Goal: Task Accomplishment & Management: Use online tool/utility

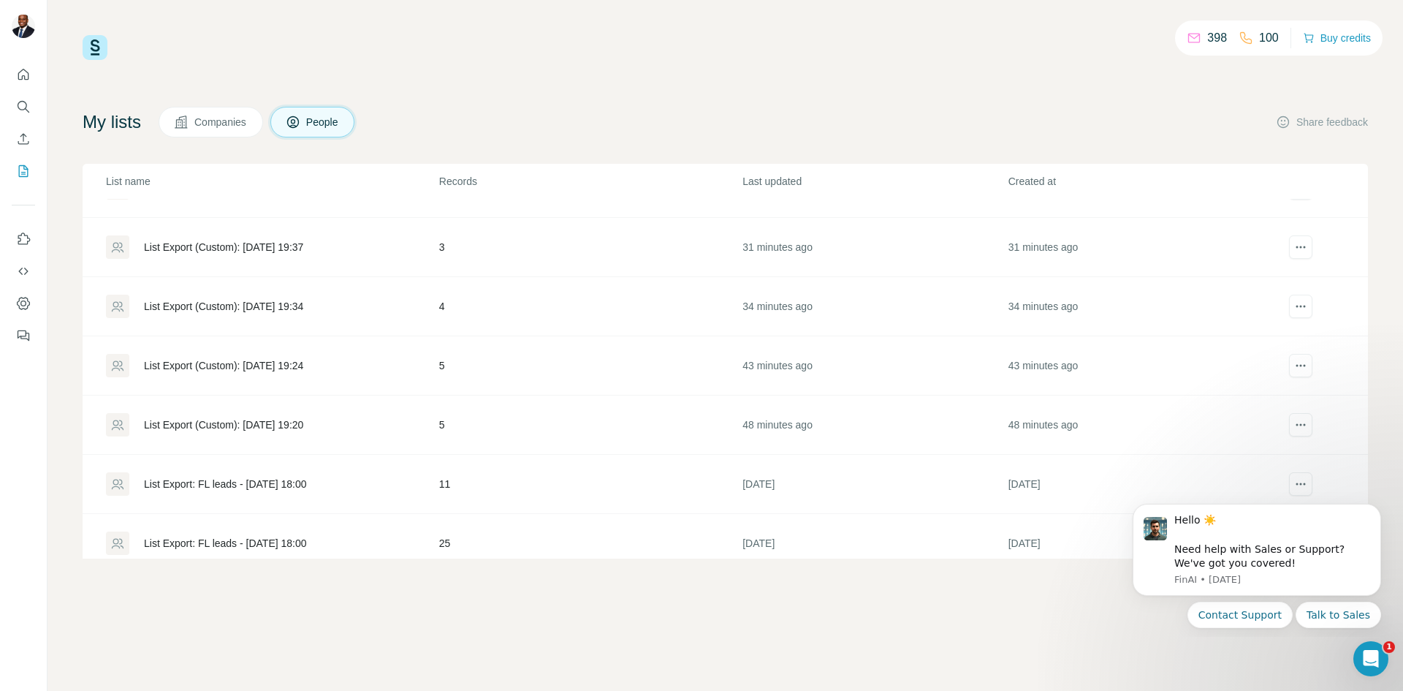
scroll to position [219, 0]
click at [232, 425] on div "List Export (Custom): [DATE] 19:20" at bounding box center [223, 424] width 159 height 15
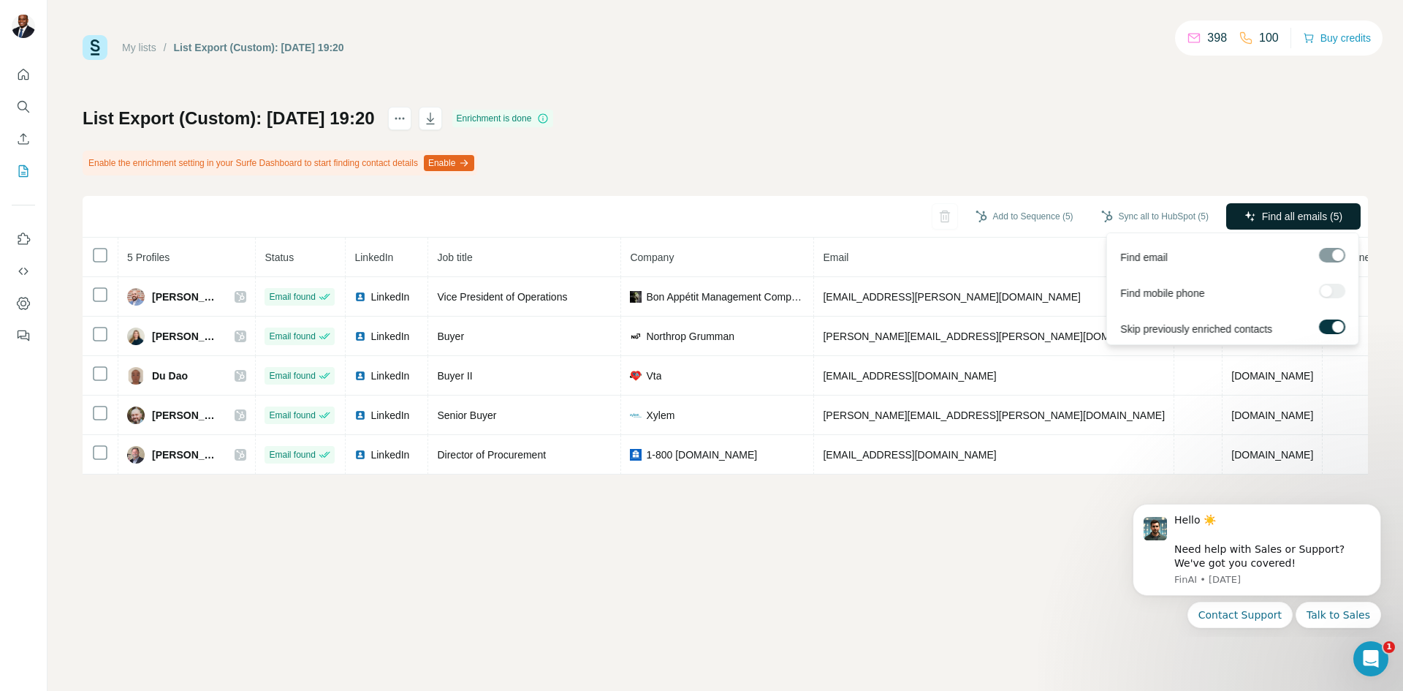
click at [1250, 213] on icon "button" at bounding box center [1251, 216] width 12 height 12
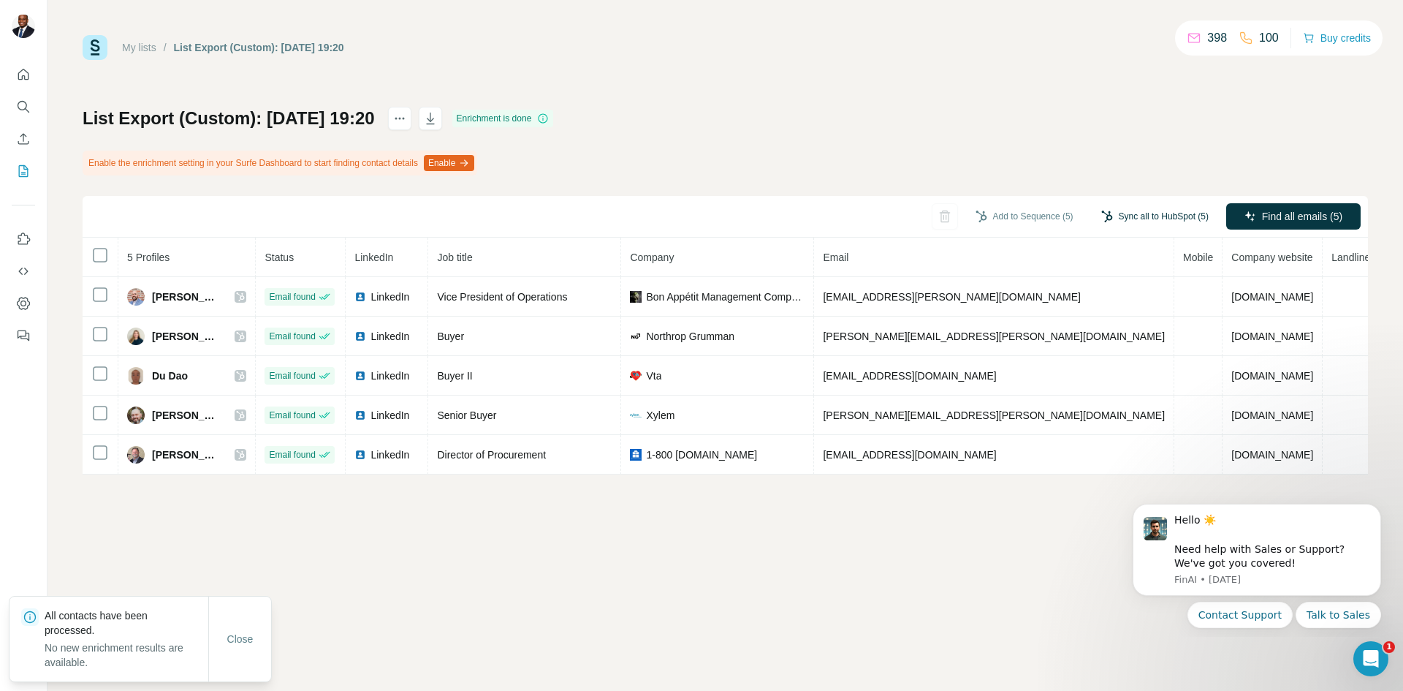
click at [1139, 210] on button "Sync all to HubSpot (5)" at bounding box center [1155, 216] width 128 height 22
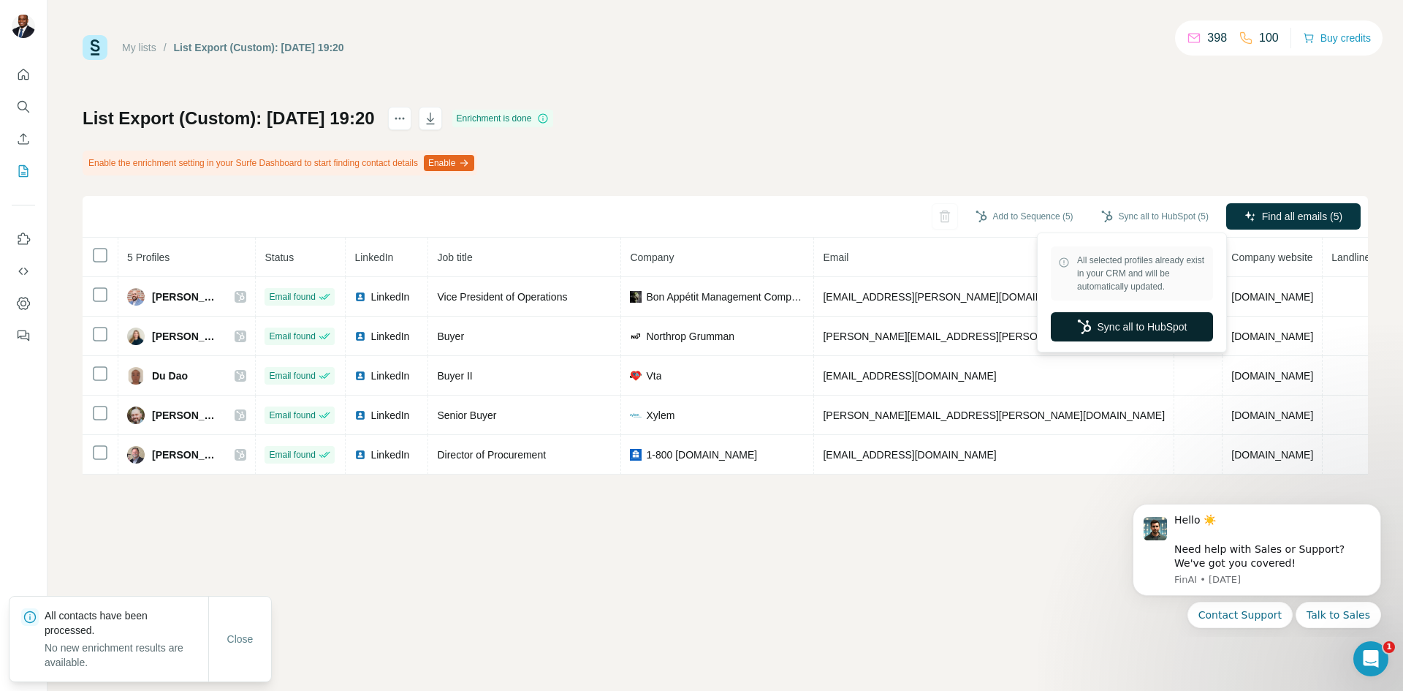
click at [1128, 325] on button "Sync all to HubSpot" at bounding box center [1132, 326] width 162 height 29
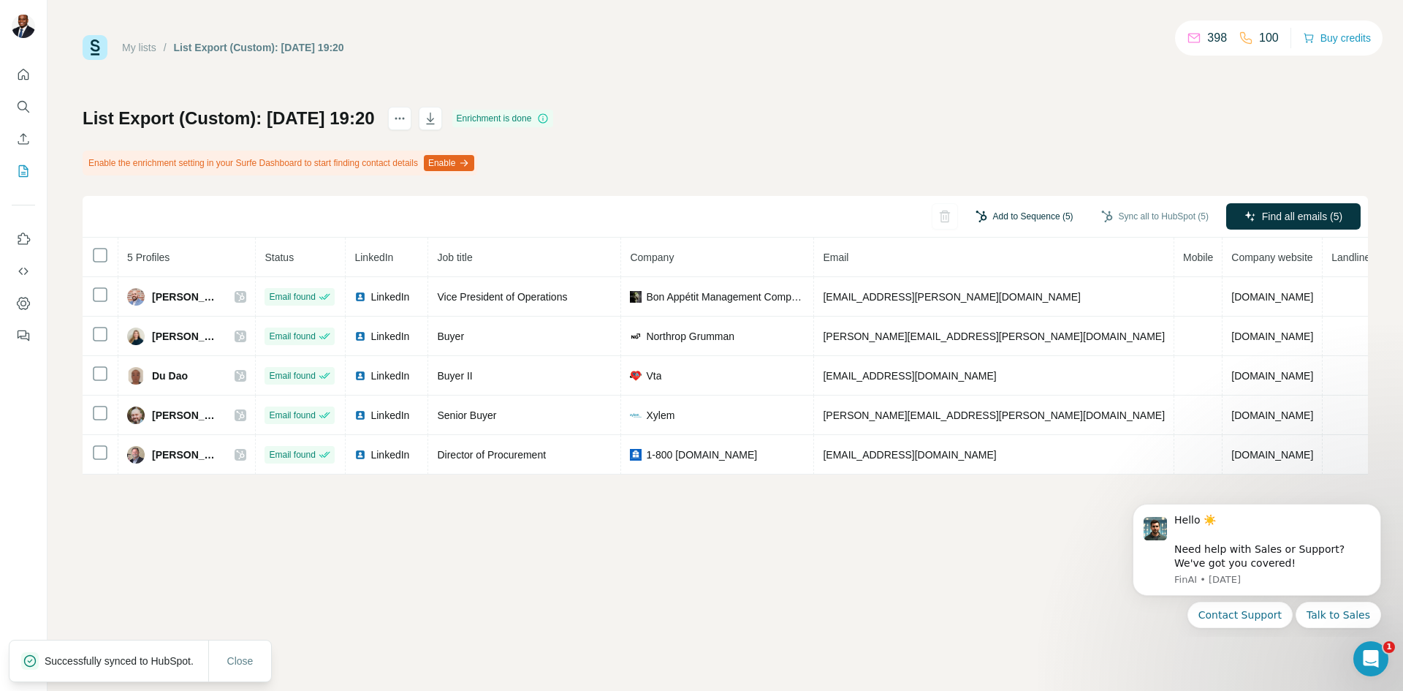
click at [1020, 208] on button "Add to Sequence (5)" at bounding box center [1024, 216] width 118 height 22
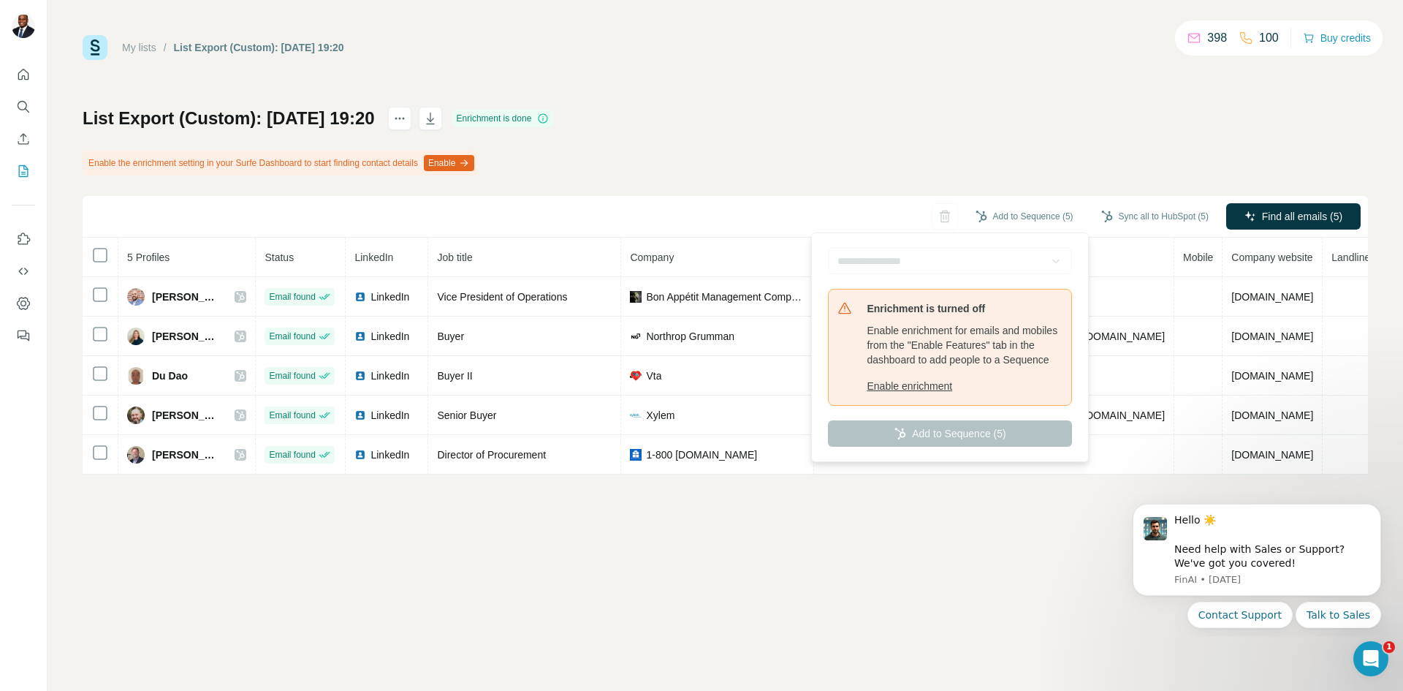
click at [943, 393] on button "Enable enrichment" at bounding box center [965, 386] width 196 height 15
click at [911, 525] on div "My lists / List Export (Custom): 02/10/2025 19:20 398 100 Buy credits List Expo…" at bounding box center [726, 345] width 1356 height 691
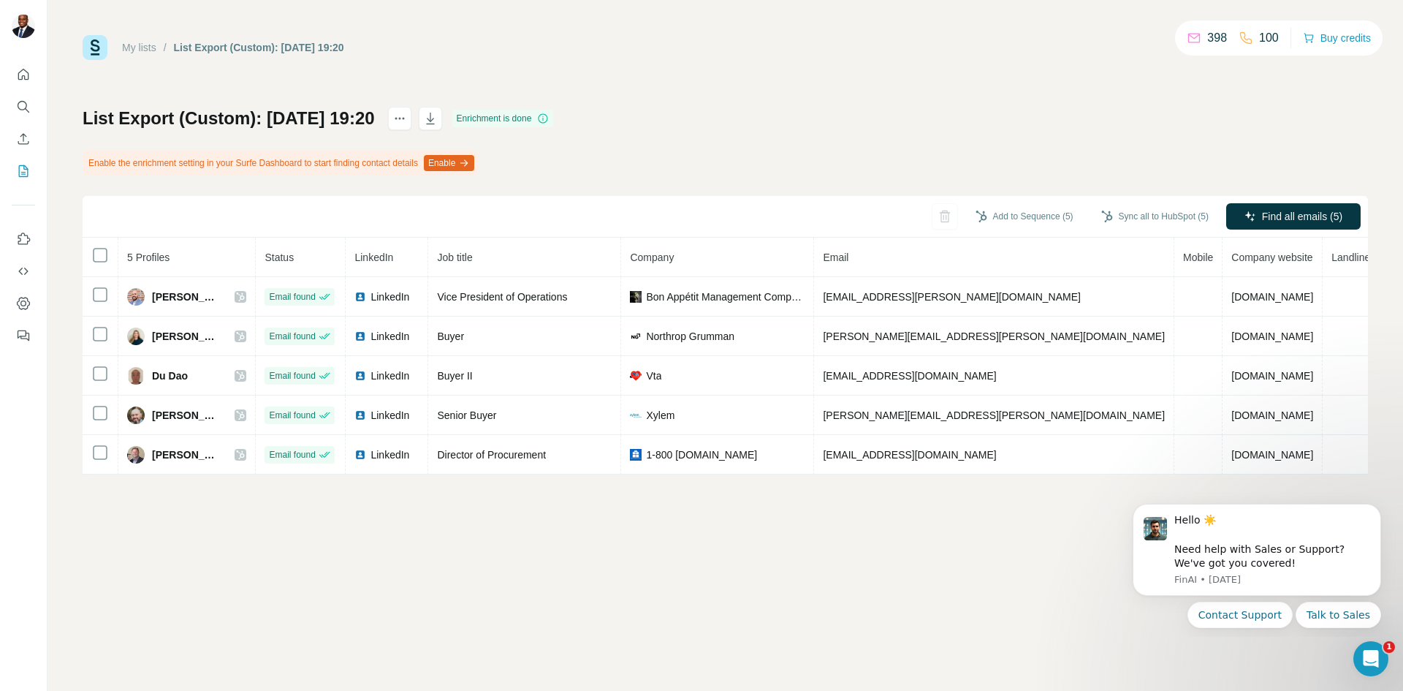
drag, startPoint x: 885, startPoint y: 134, endPoint x: 839, endPoint y: 150, distance: 48.5
click at [839, 147] on div "List Export (Custom): [DATE] 19:20 Enrichment is done Enable the enrichment set…" at bounding box center [726, 291] width 1286 height 368
click at [987, 210] on button "Add to Sequence (5)" at bounding box center [1024, 216] width 118 height 22
click at [763, 139] on div "List Export (Custom): [DATE] 19:20 Enrichment is done Enable the enrichment set…" at bounding box center [726, 291] width 1286 height 368
click at [1050, 218] on button "Add to Sequence (5)" at bounding box center [1024, 216] width 118 height 22
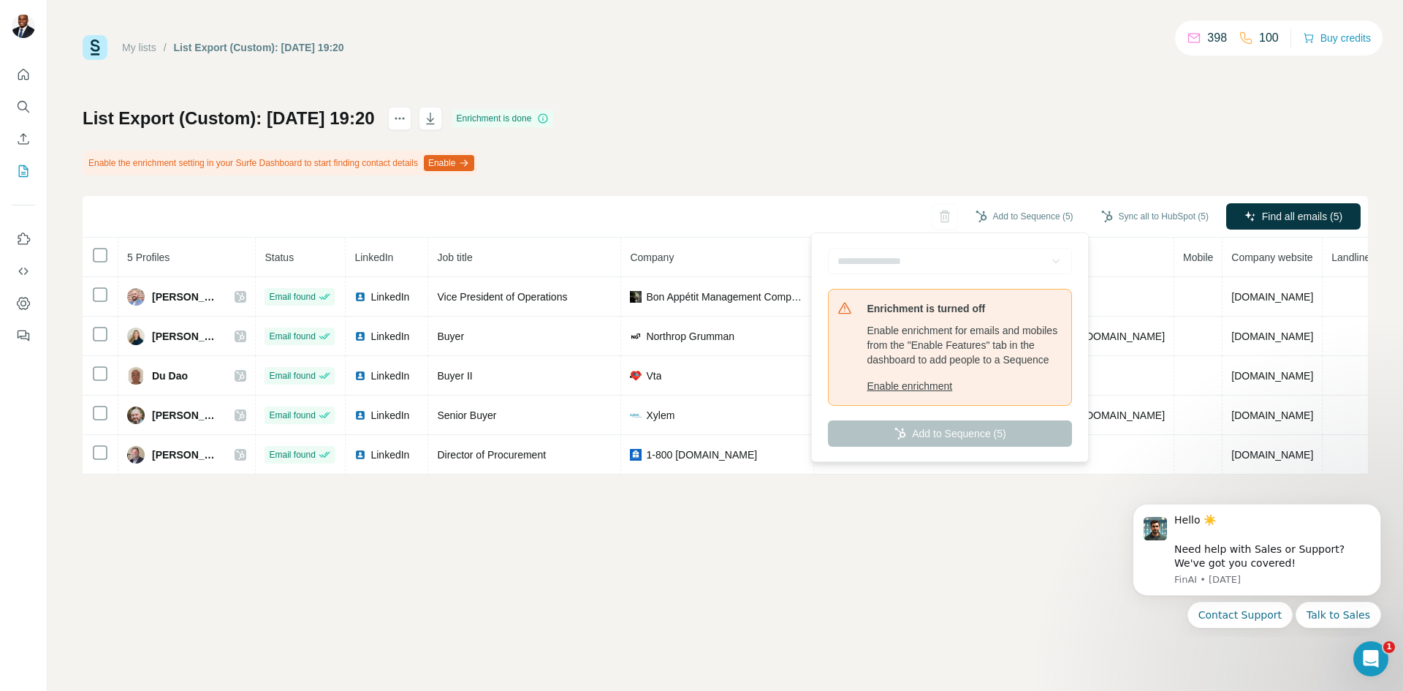
click at [929, 183] on div "List Export (Custom): [DATE] 19:20 Enrichment is done Enable the enrichment set…" at bounding box center [726, 291] width 1286 height 368
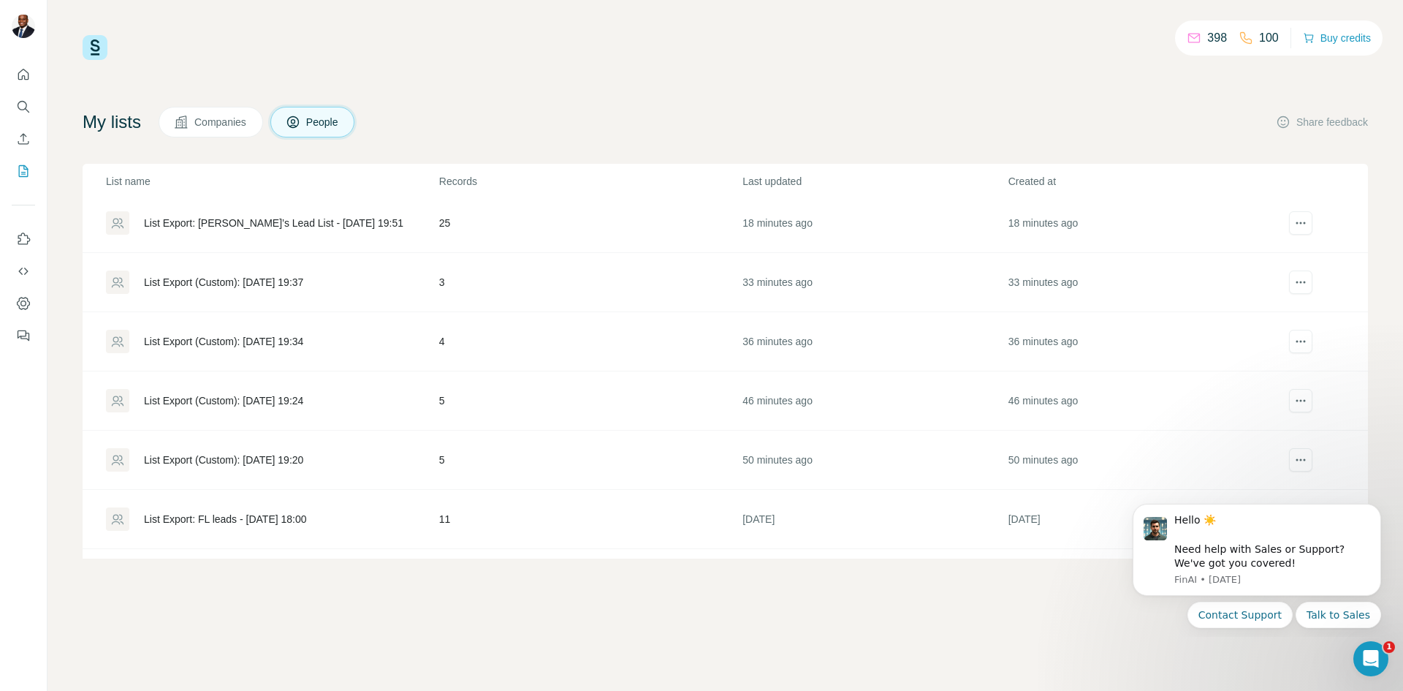
scroll to position [219, 0]
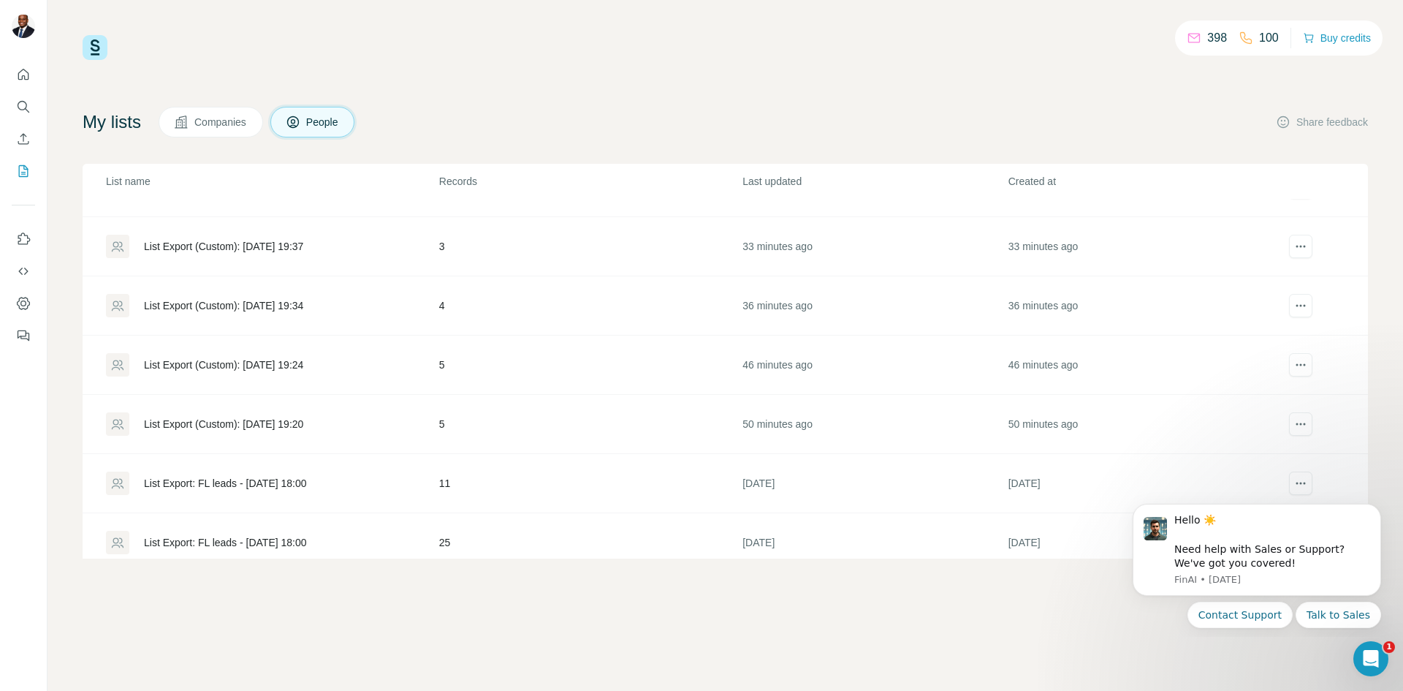
click at [277, 362] on div "List Export (Custom): [DATE] 19:24" at bounding box center [223, 364] width 159 height 15
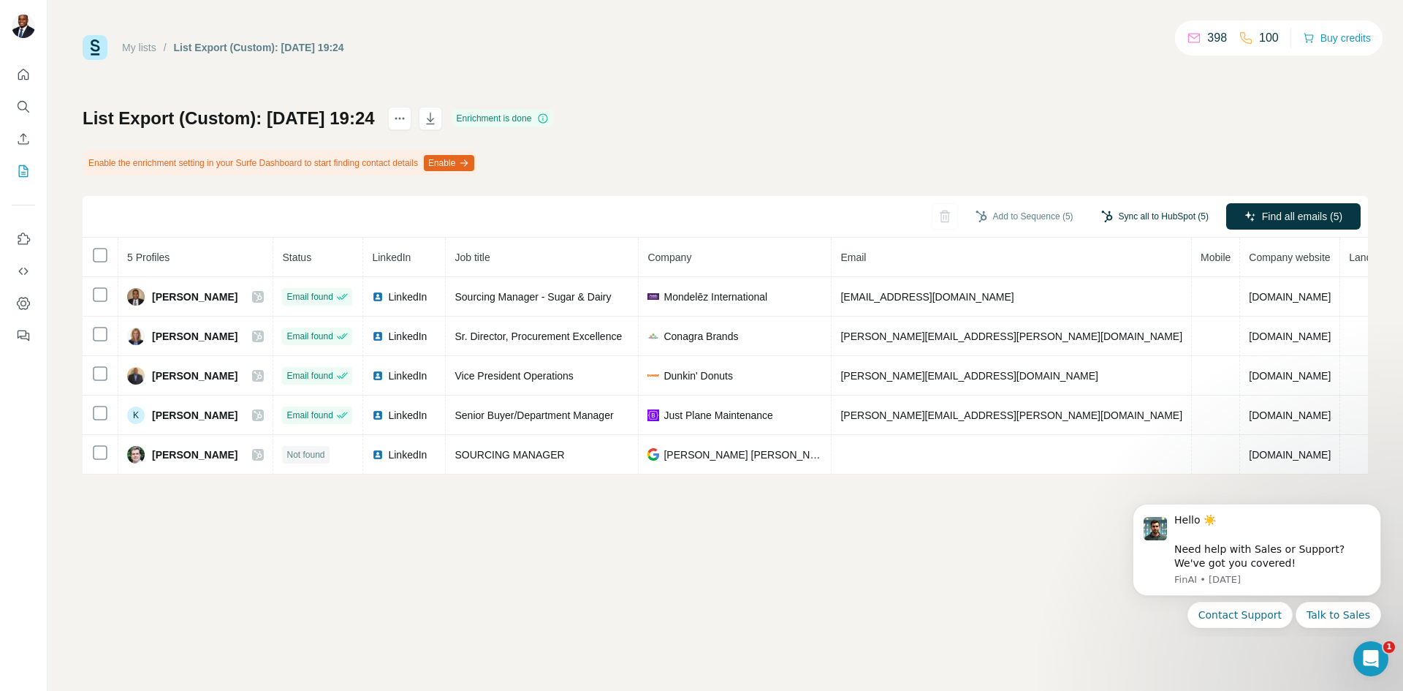
click at [1139, 214] on button "Sync all to HubSpot (5)" at bounding box center [1155, 216] width 128 height 22
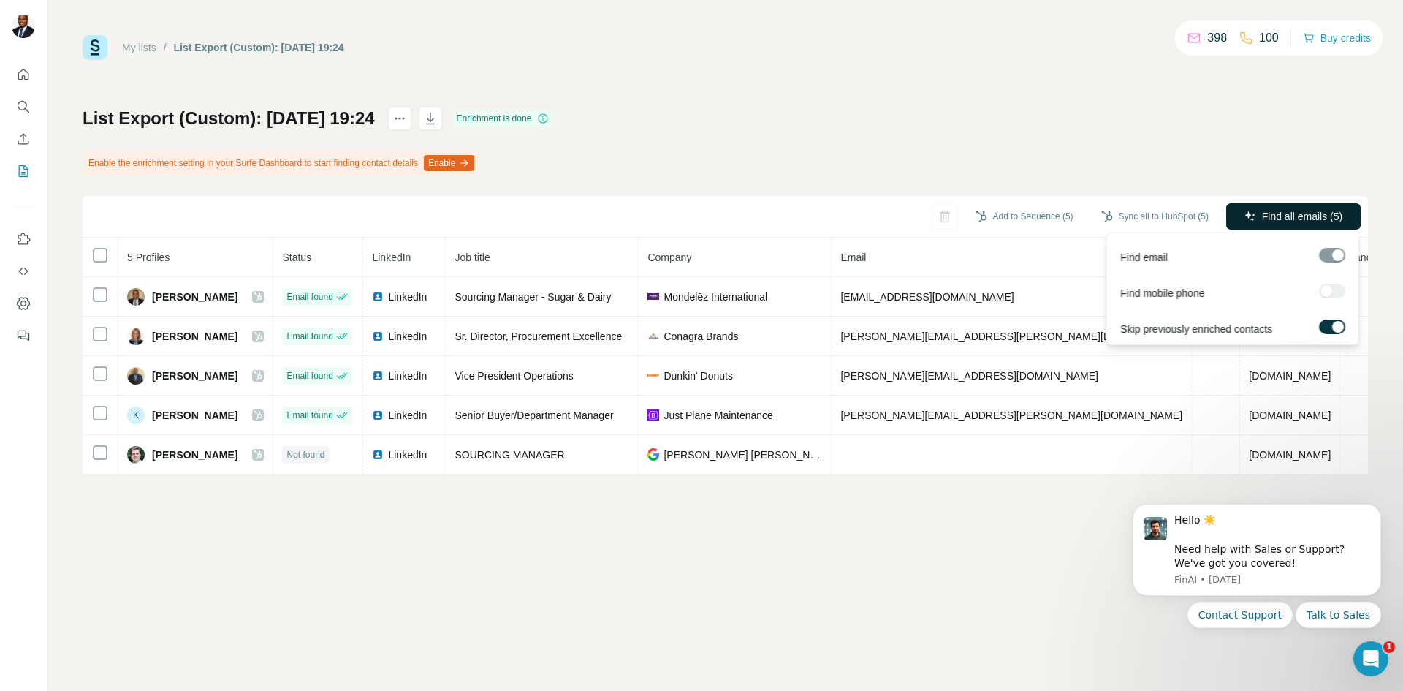
click at [1294, 213] on span "Find all emails (5)" at bounding box center [1302, 216] width 80 height 15
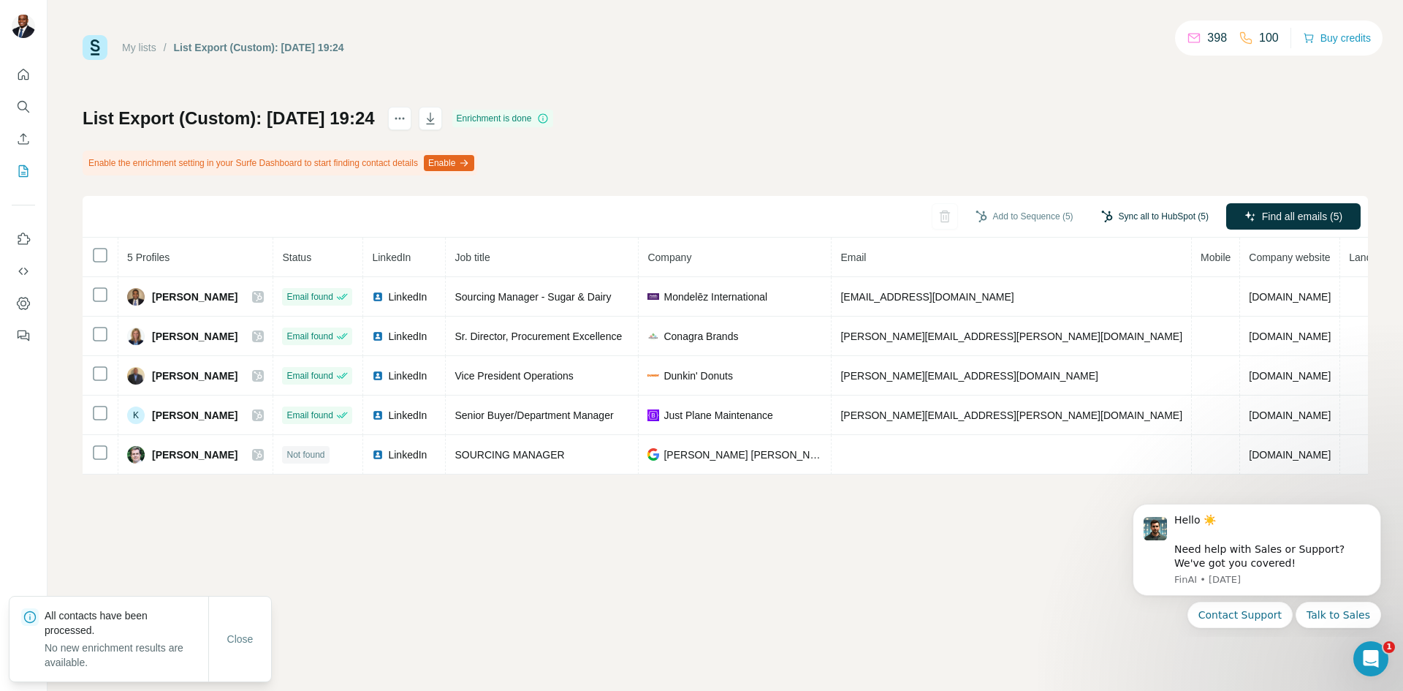
click at [1133, 215] on button "Sync all to HubSpot (5)" at bounding box center [1155, 216] width 128 height 22
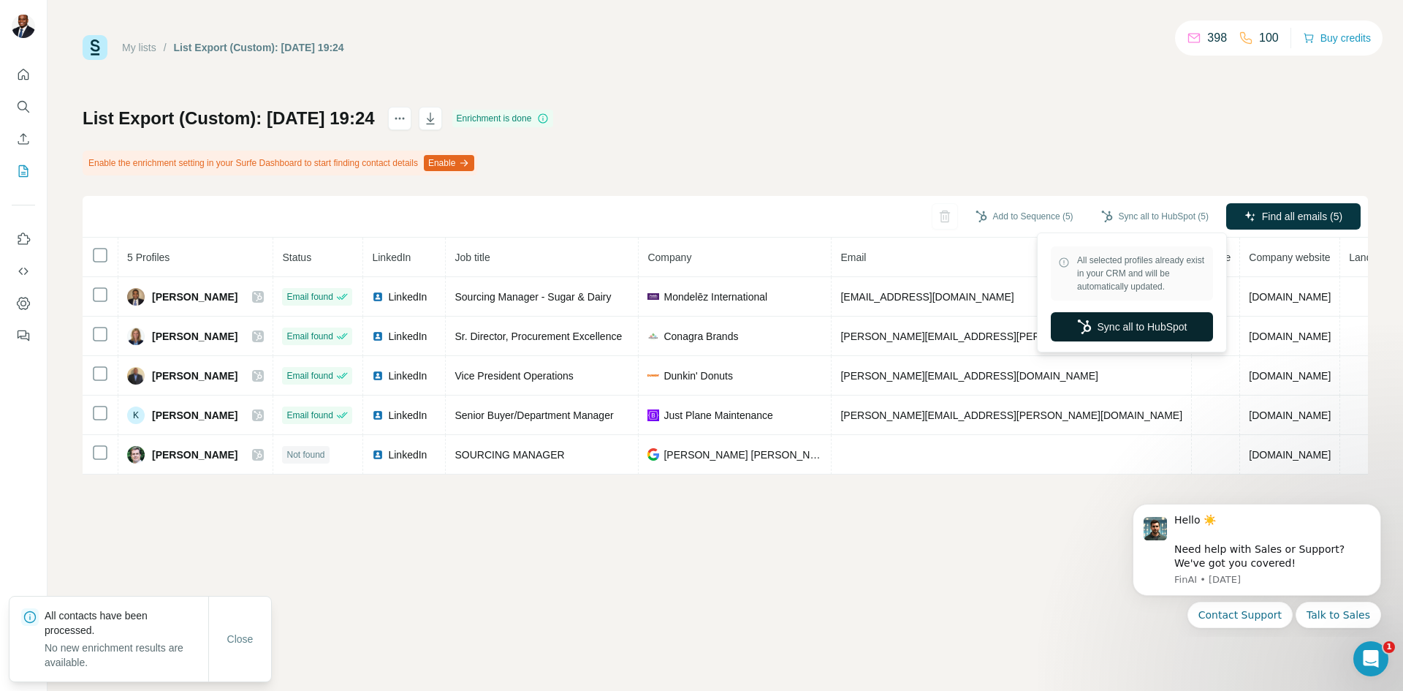
click at [1120, 329] on button "Sync all to HubSpot" at bounding box center [1132, 326] width 162 height 29
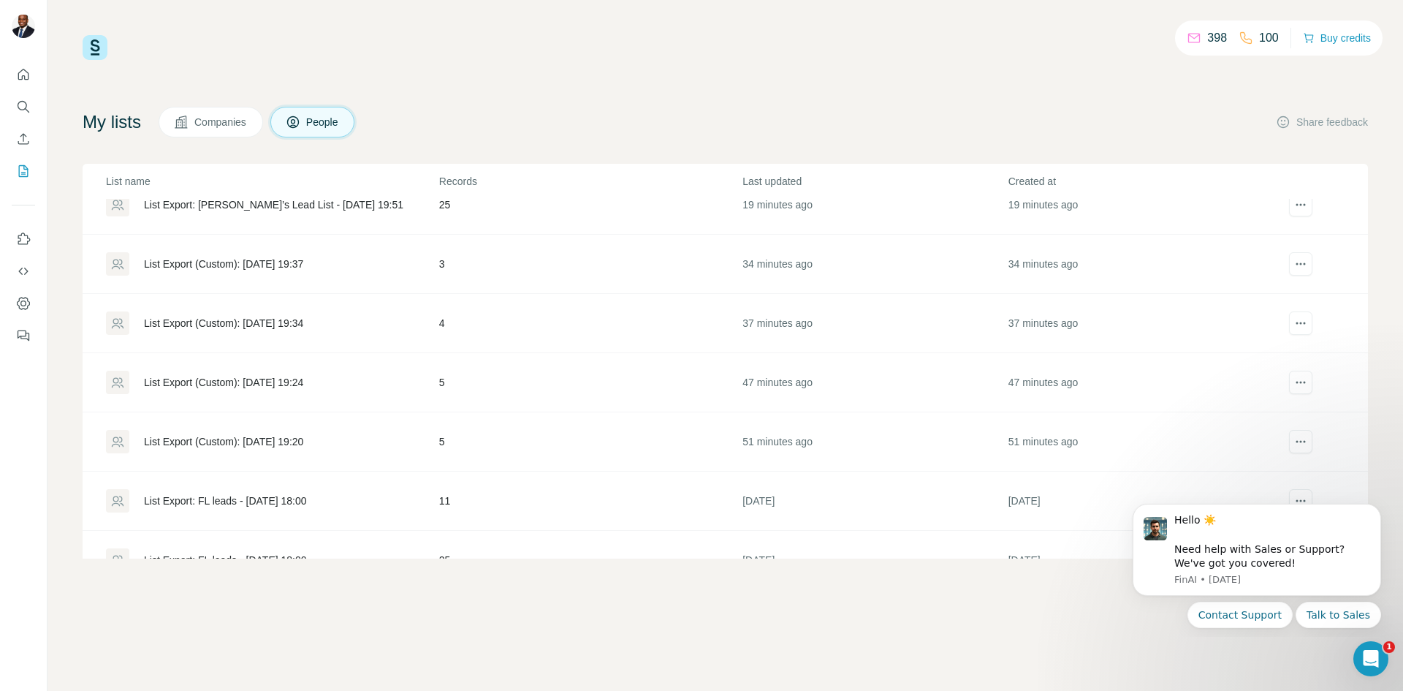
scroll to position [160, 0]
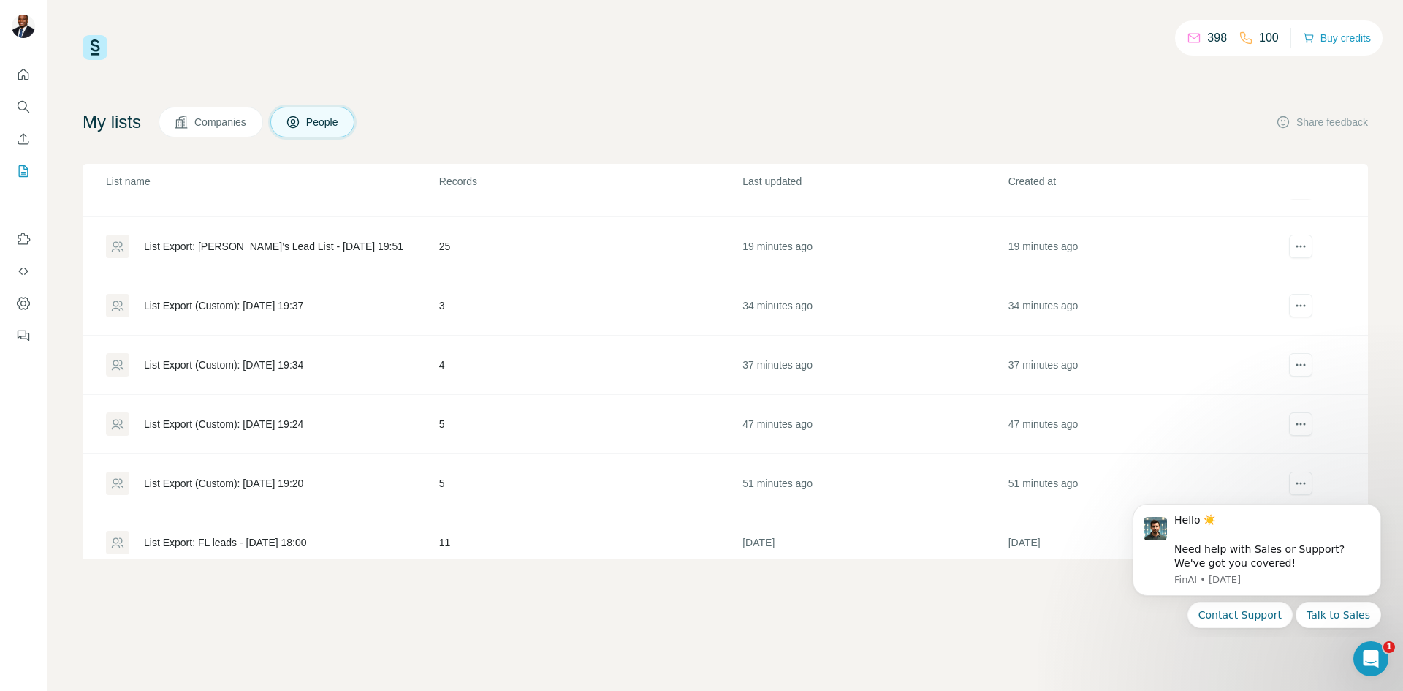
click at [262, 360] on div "List Export (Custom): [DATE] 19:34" at bounding box center [223, 364] width 159 height 15
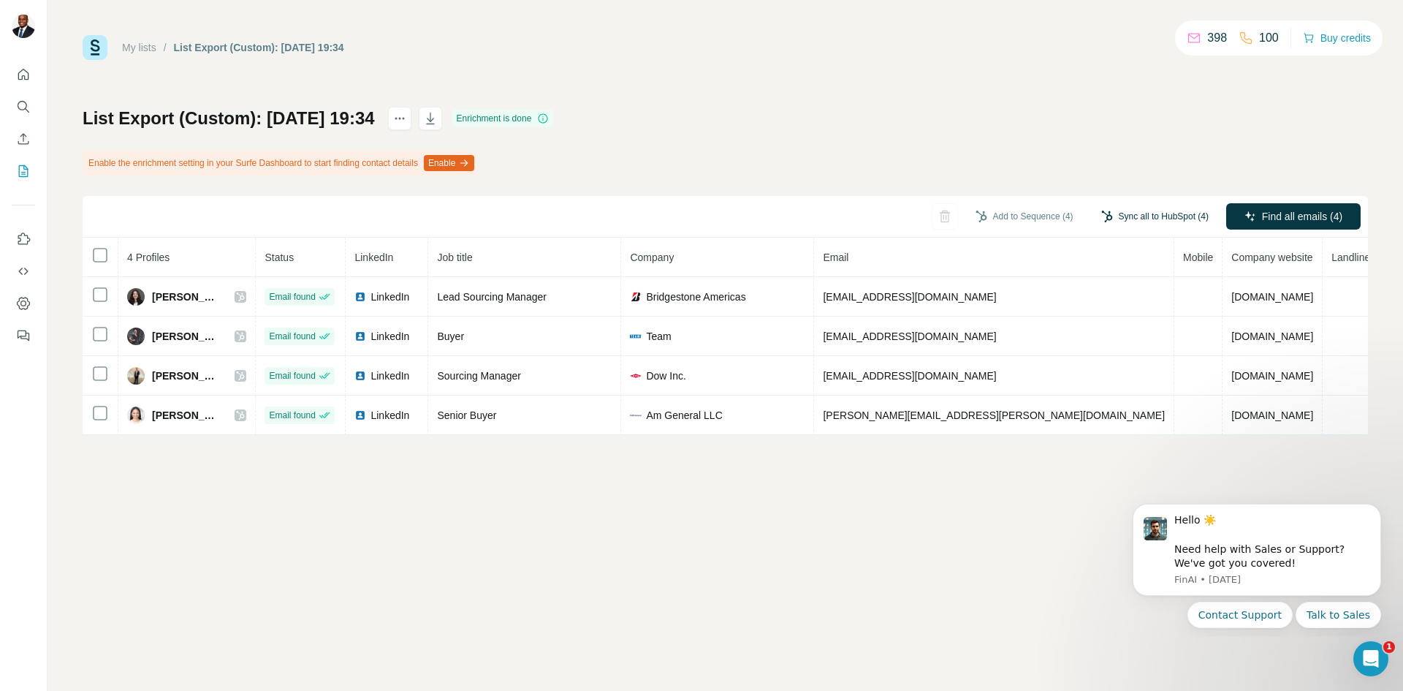
click at [1174, 217] on button "Sync all to HubSpot (4)" at bounding box center [1155, 216] width 128 height 22
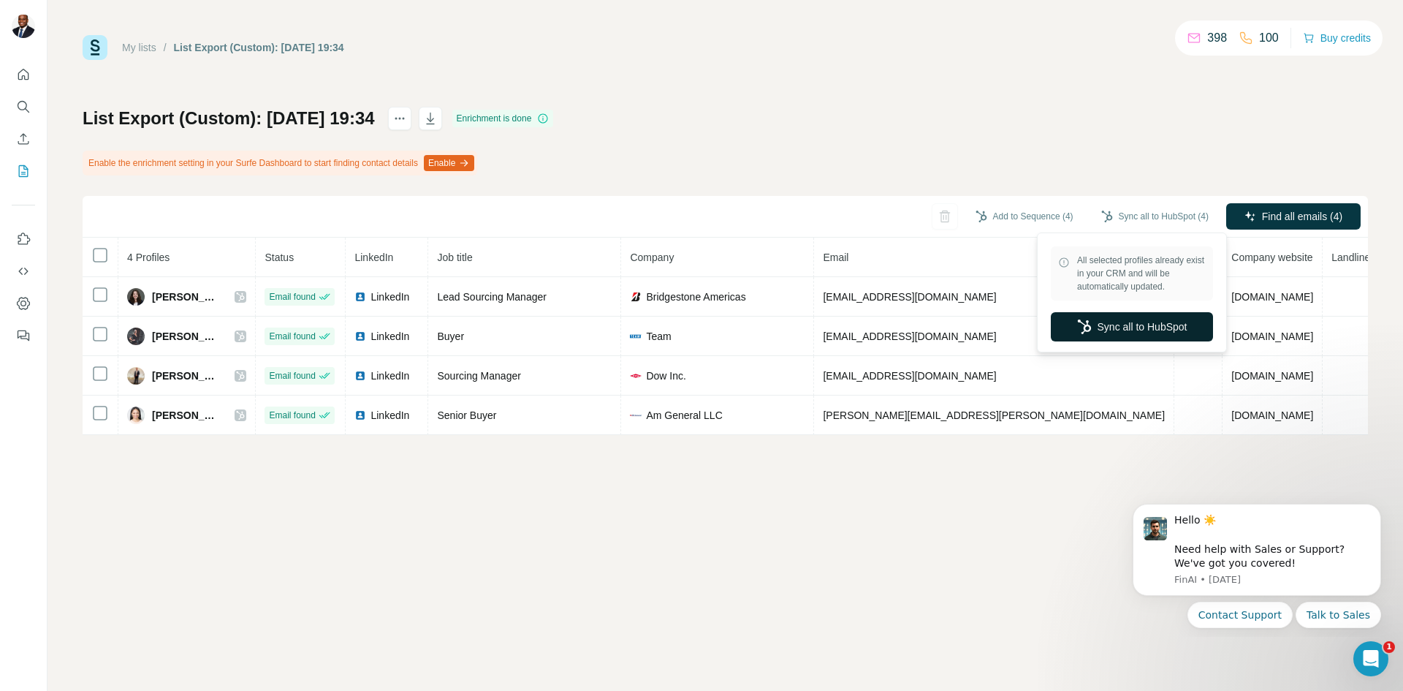
click at [1133, 329] on button "Sync all to HubSpot" at bounding box center [1132, 326] width 162 height 29
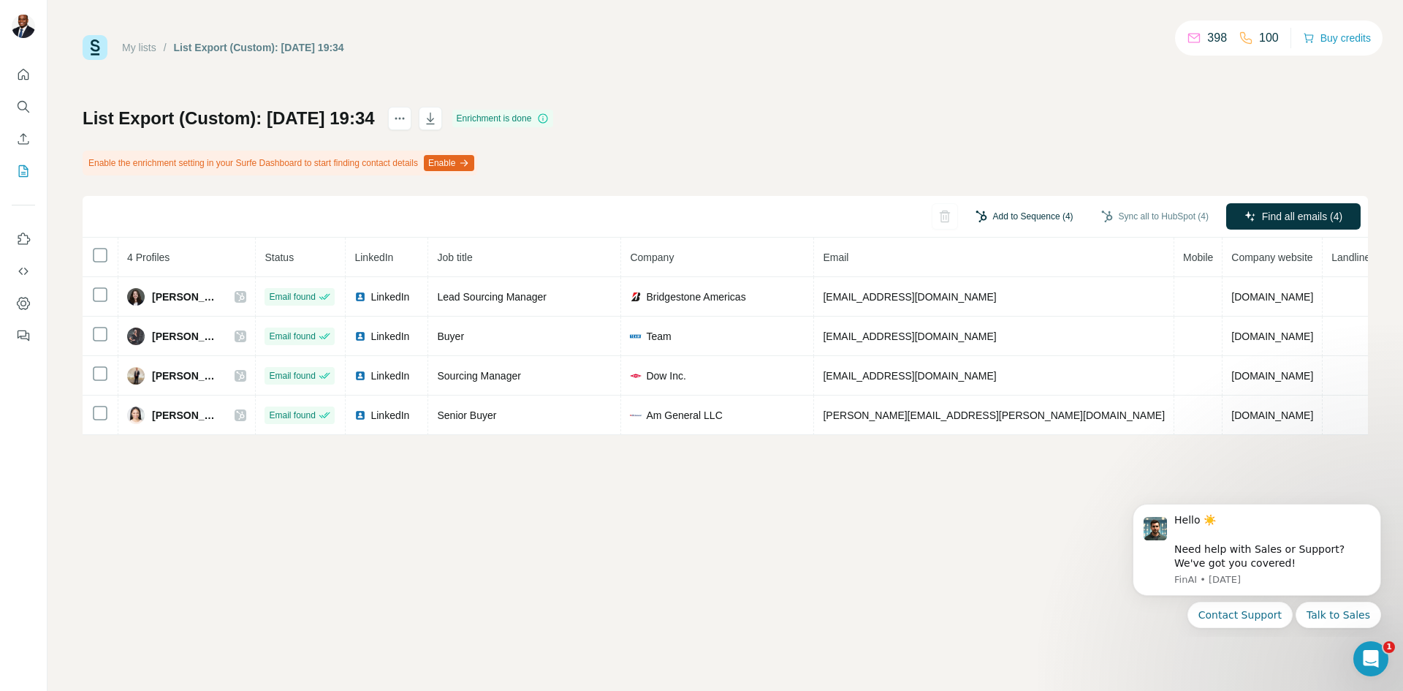
click at [1009, 208] on button "Add to Sequence (4)" at bounding box center [1024, 216] width 118 height 22
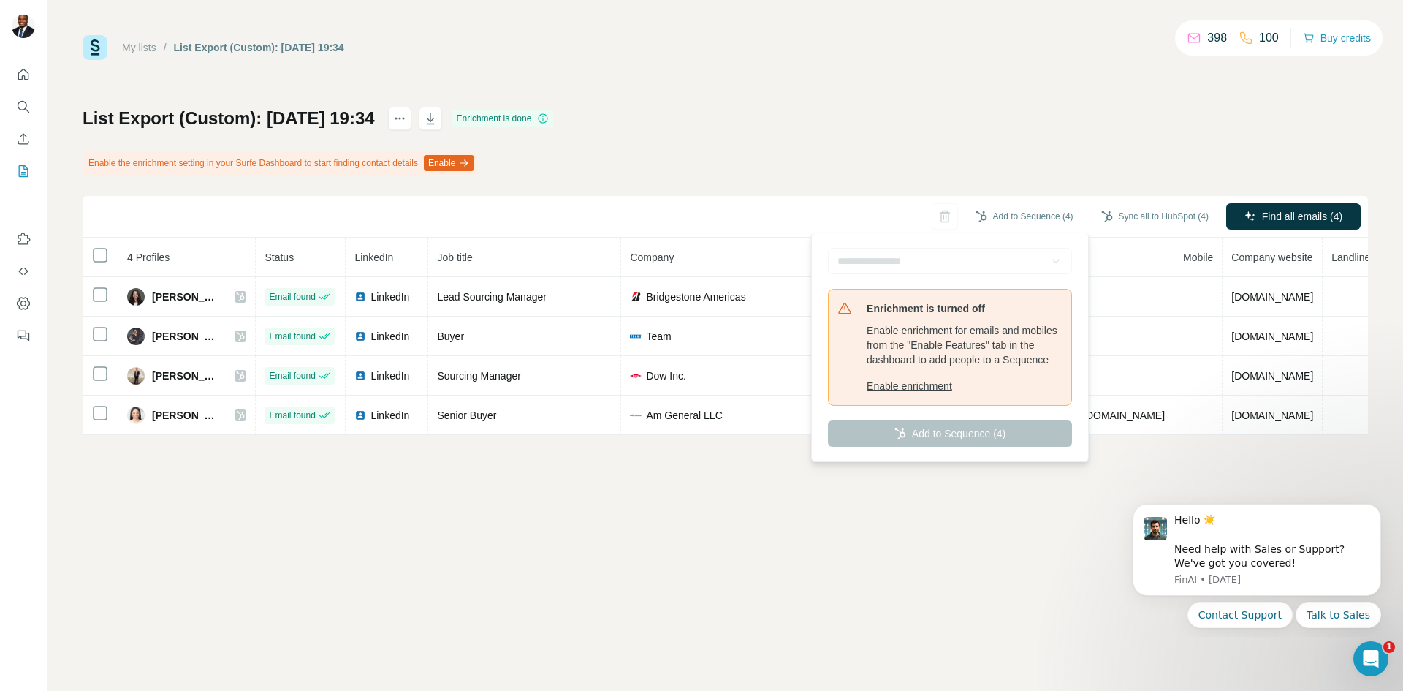
click at [925, 160] on div "List Export (Custom): [DATE] 19:34 Enrichment is done Enable the enrichment set…" at bounding box center [726, 271] width 1286 height 328
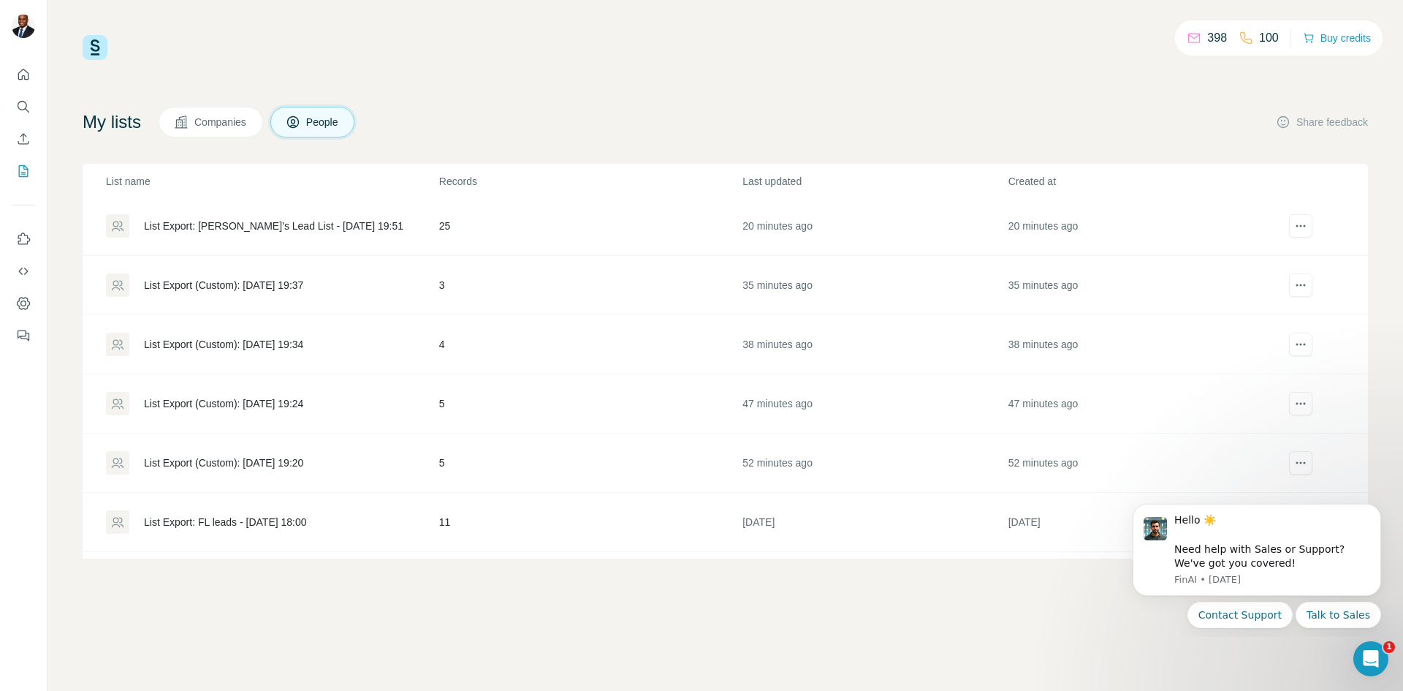
scroll to position [146, 0]
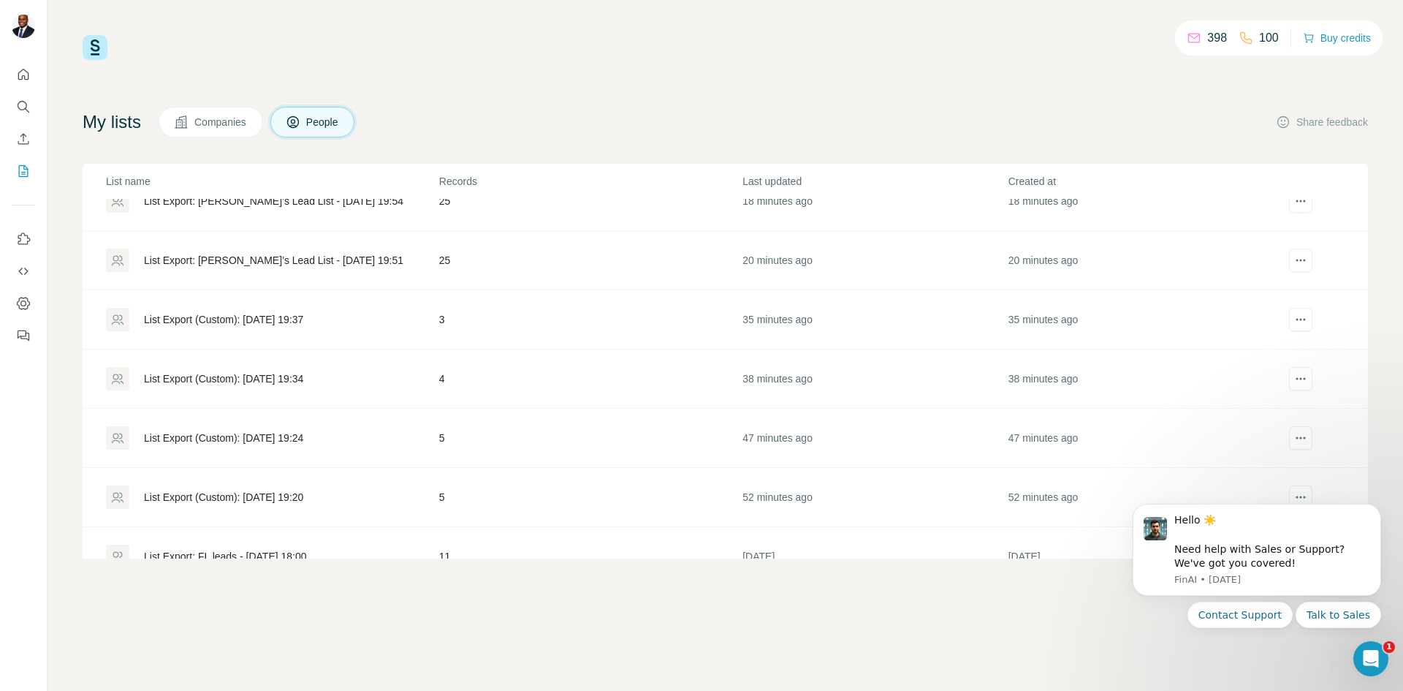
click at [269, 374] on div "List Export (Custom): [DATE] 19:34" at bounding box center [223, 378] width 159 height 15
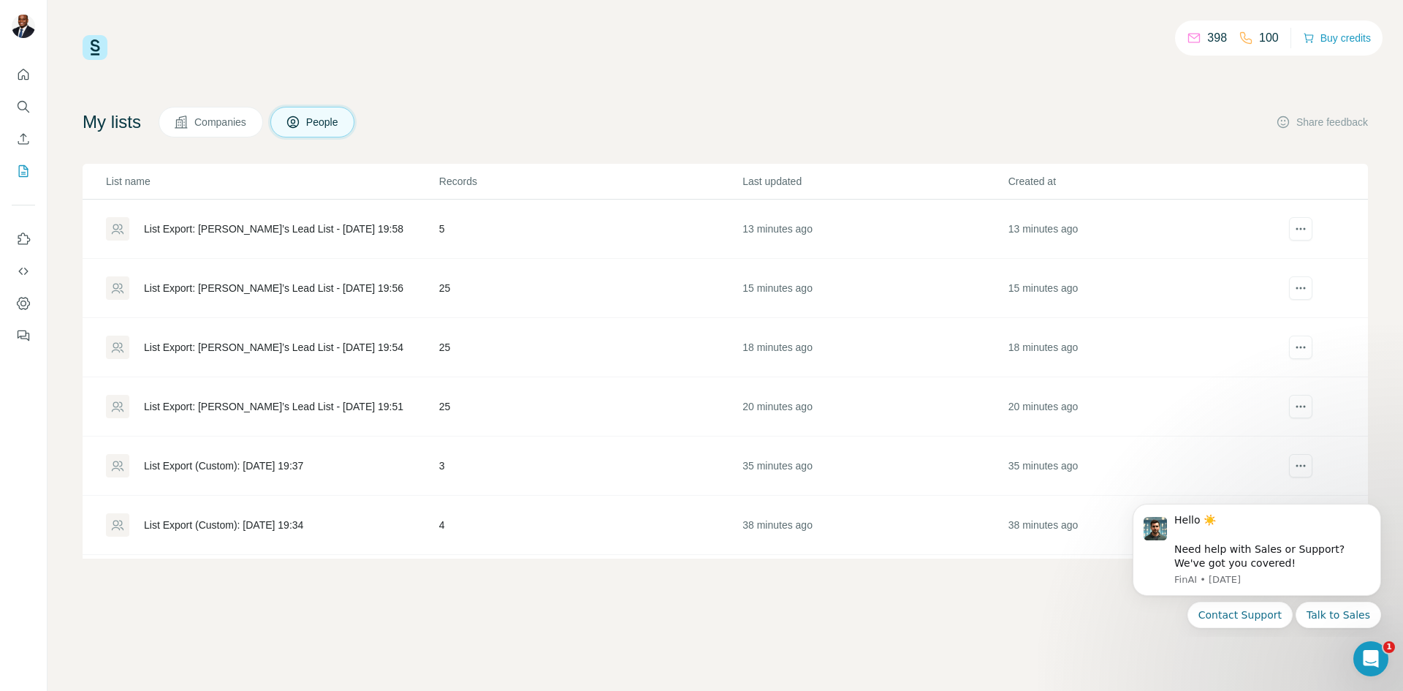
click at [270, 407] on div "List Export: [PERSON_NAME]’s Lead List - [DATE] 19:51" at bounding box center [273, 406] width 259 height 15
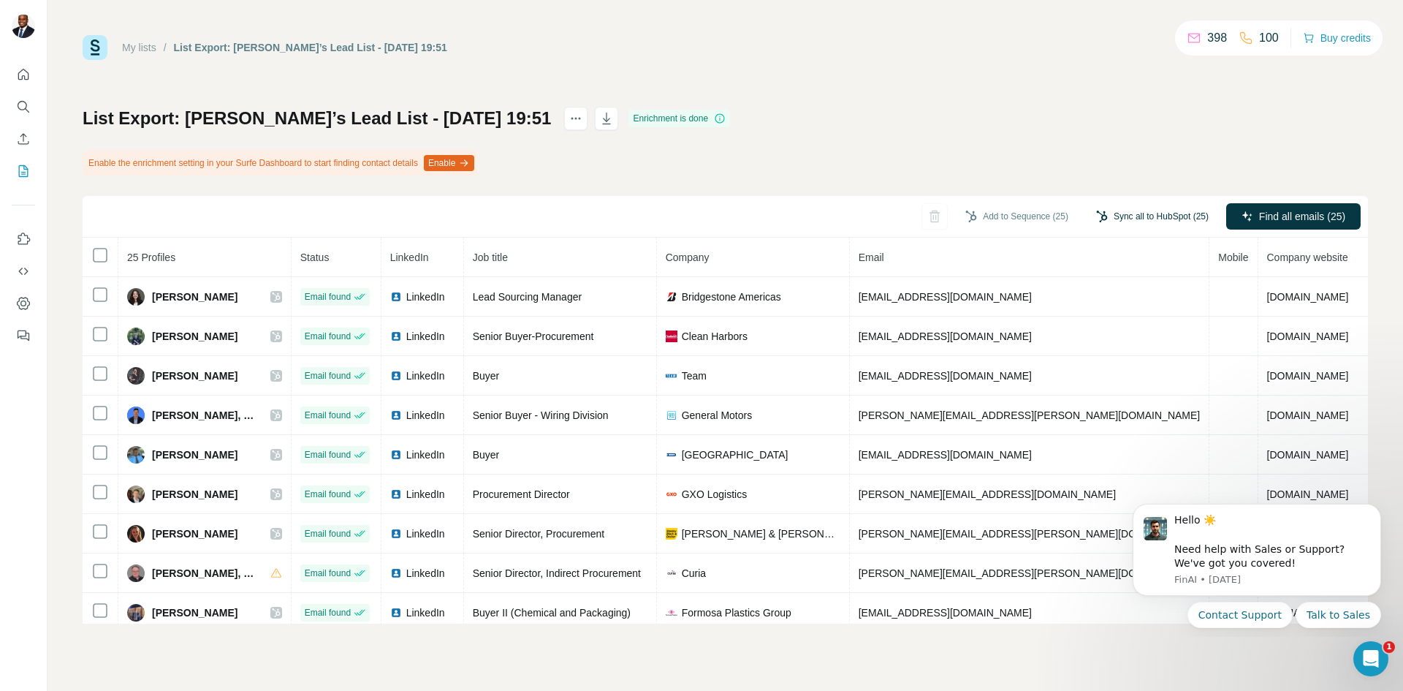
click at [1128, 214] on button "Sync all to HubSpot (25)" at bounding box center [1152, 216] width 133 height 22
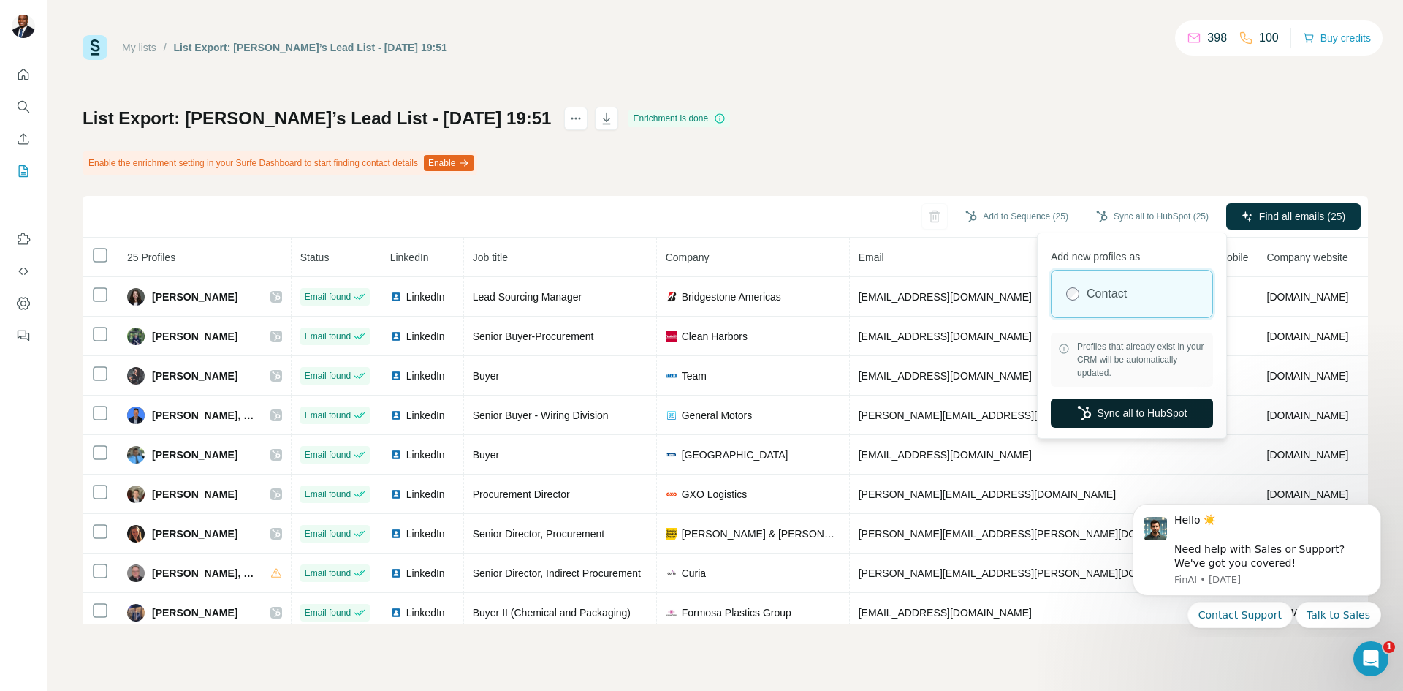
click at [1152, 404] on button "Sync all to HubSpot" at bounding box center [1132, 412] width 162 height 29
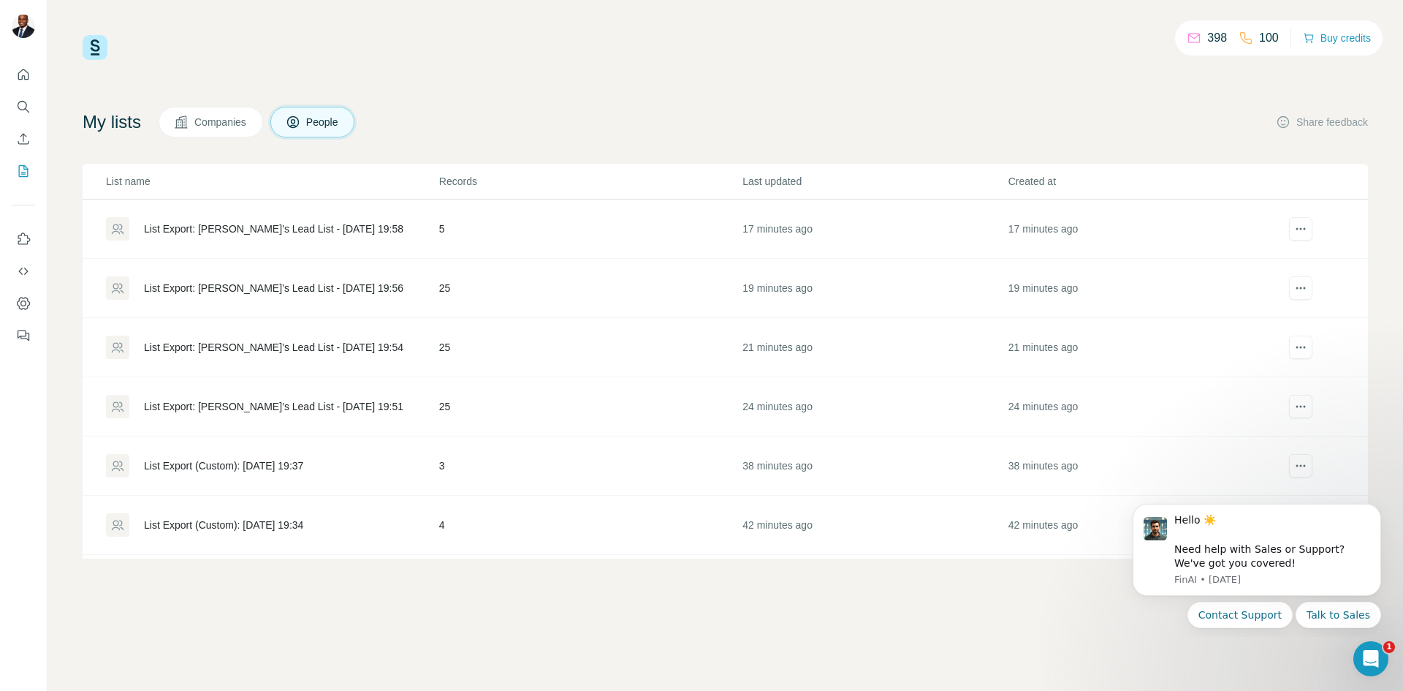
click at [331, 343] on div "List Export: [PERSON_NAME]’s Lead List - [DATE] 19:54" at bounding box center [273, 347] width 259 height 15
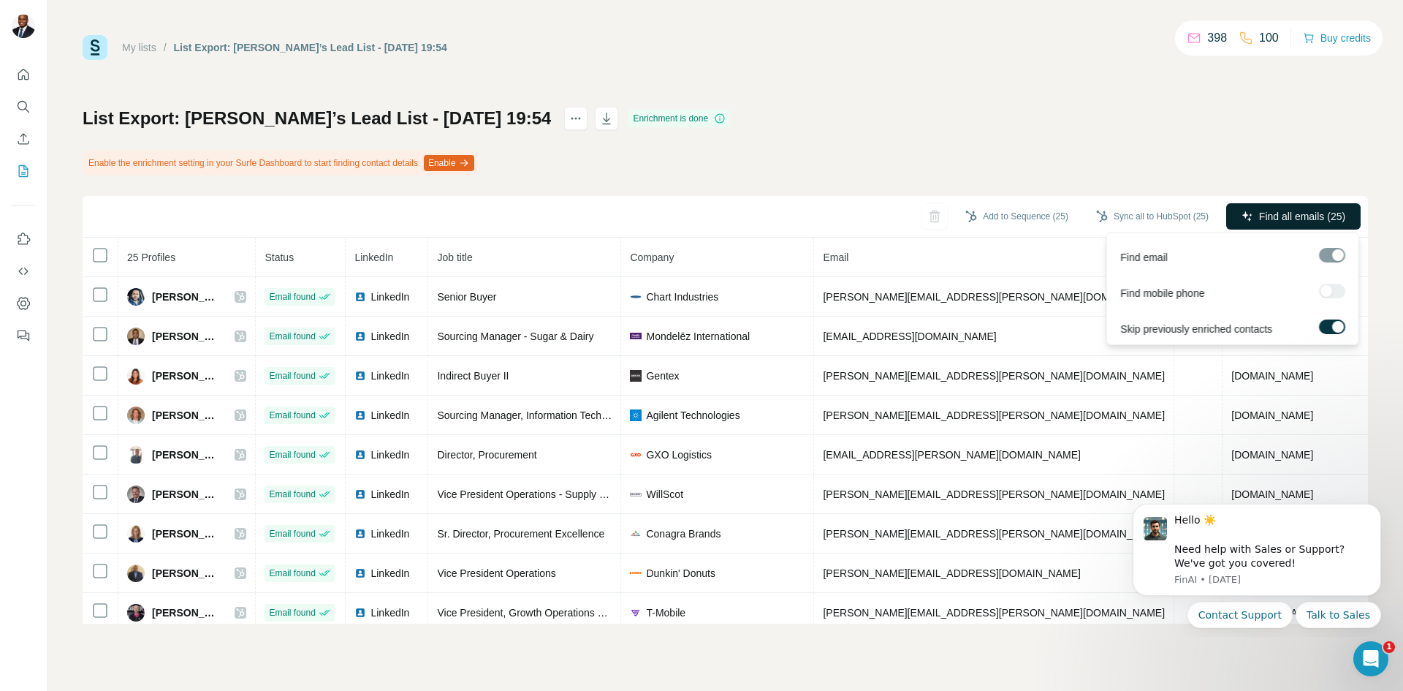
click at [1264, 221] on span "Find all emails (25)" at bounding box center [1302, 216] width 86 height 15
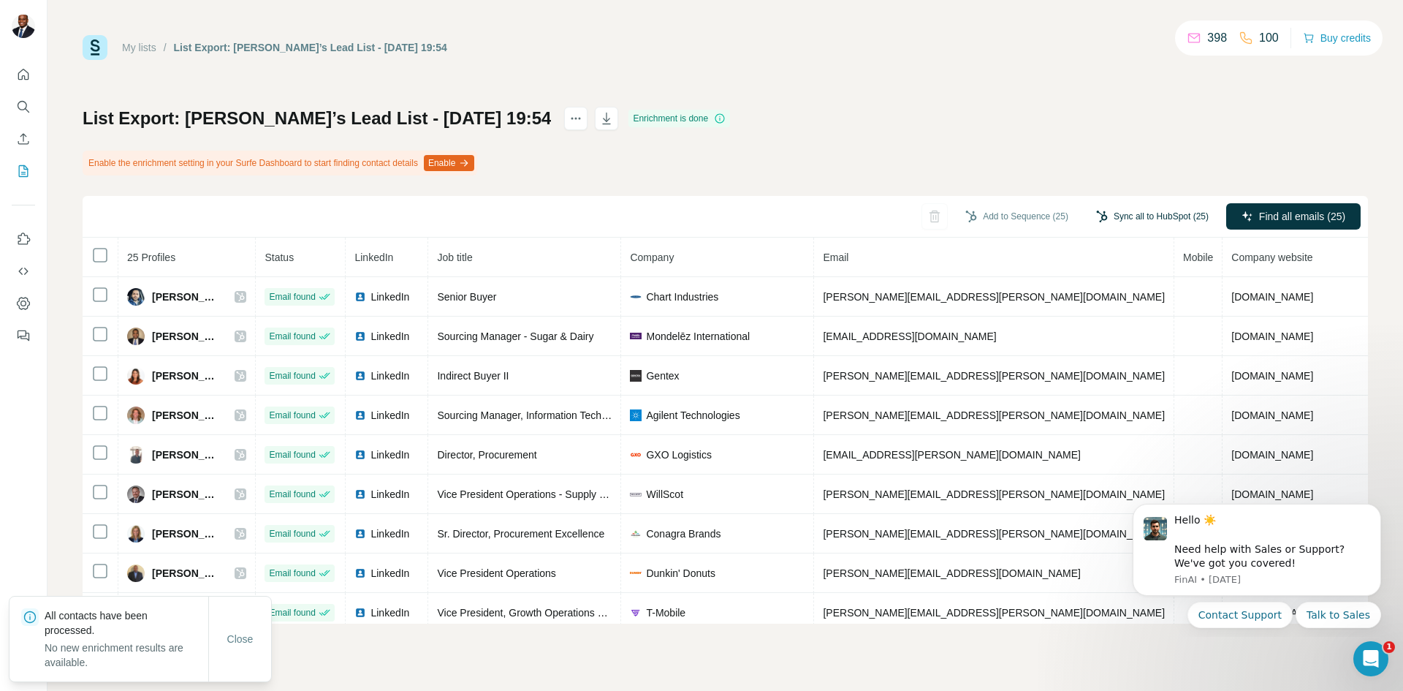
click at [1173, 213] on button "Sync all to HubSpot (25)" at bounding box center [1152, 216] width 133 height 22
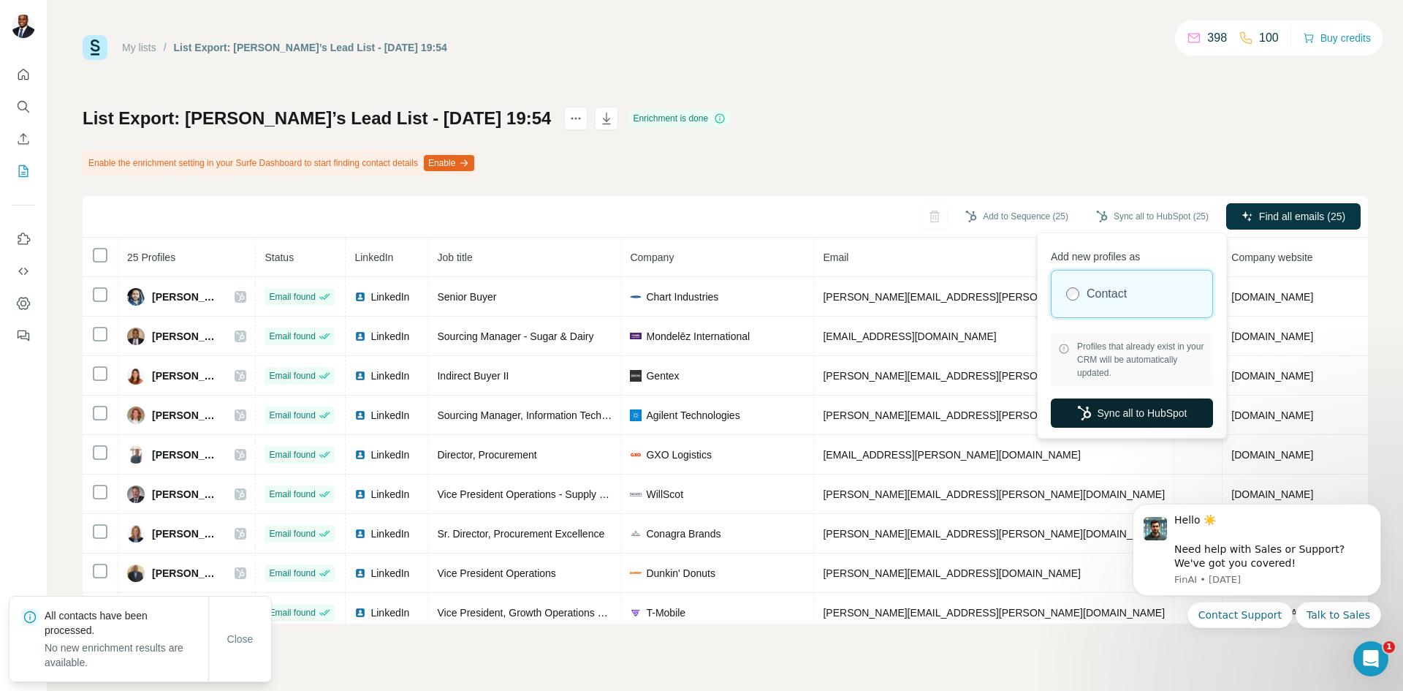
click at [1127, 403] on button "Sync all to HubSpot" at bounding box center [1132, 412] width 162 height 29
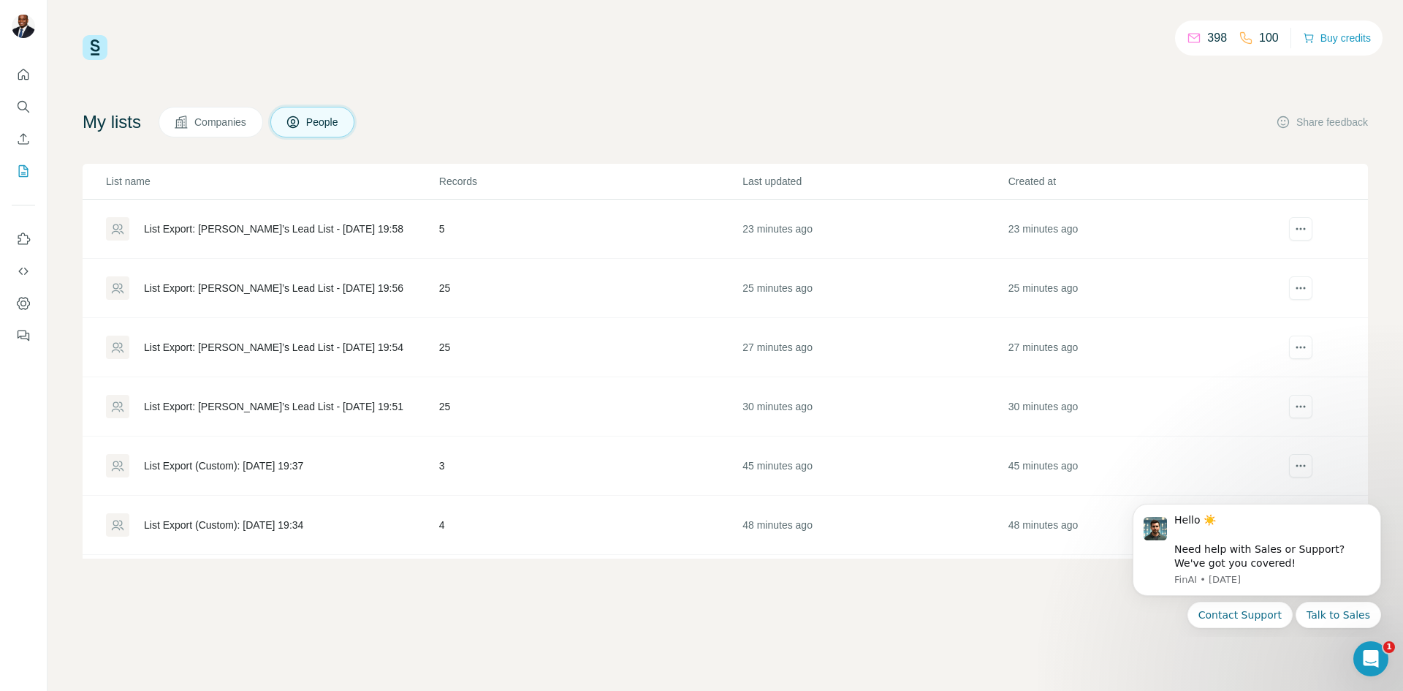
click at [330, 287] on div "List Export: [PERSON_NAME]’s Lead List - [DATE] 19:56" at bounding box center [273, 288] width 259 height 15
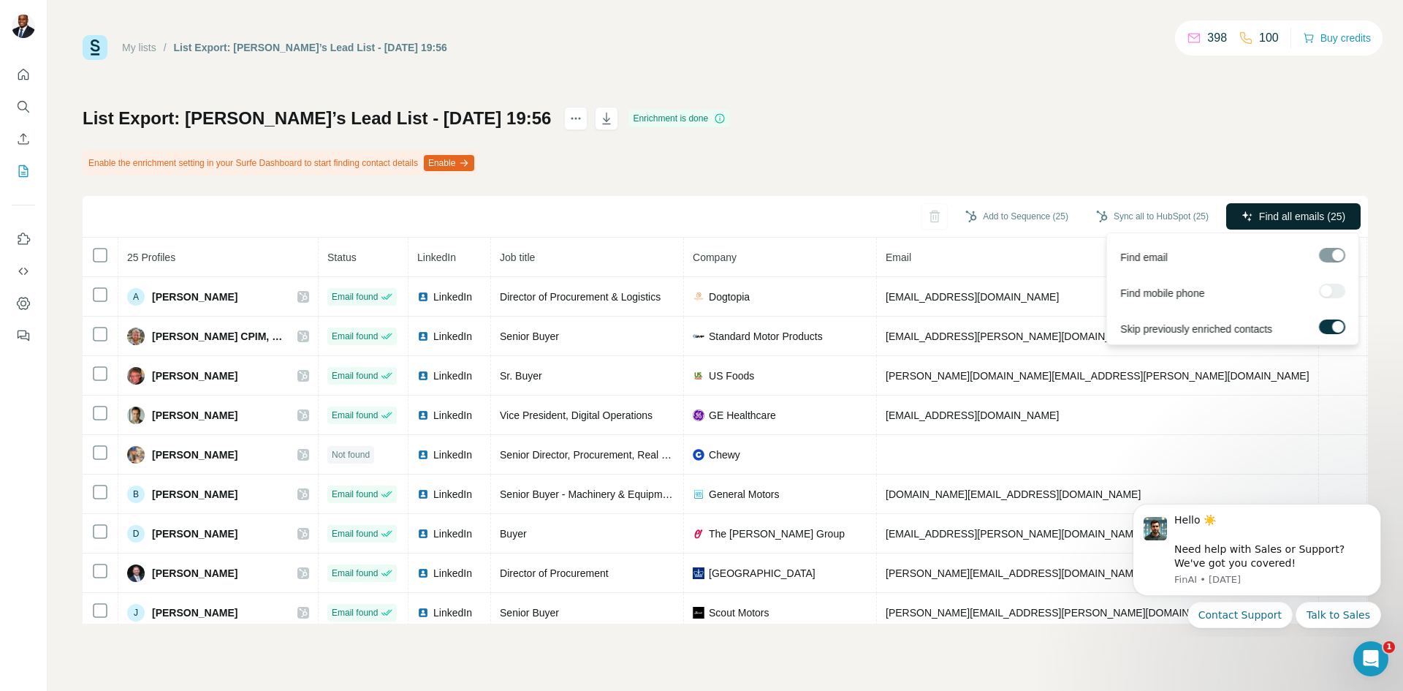
click at [1264, 212] on span "Find all emails (25)" at bounding box center [1302, 216] width 86 height 15
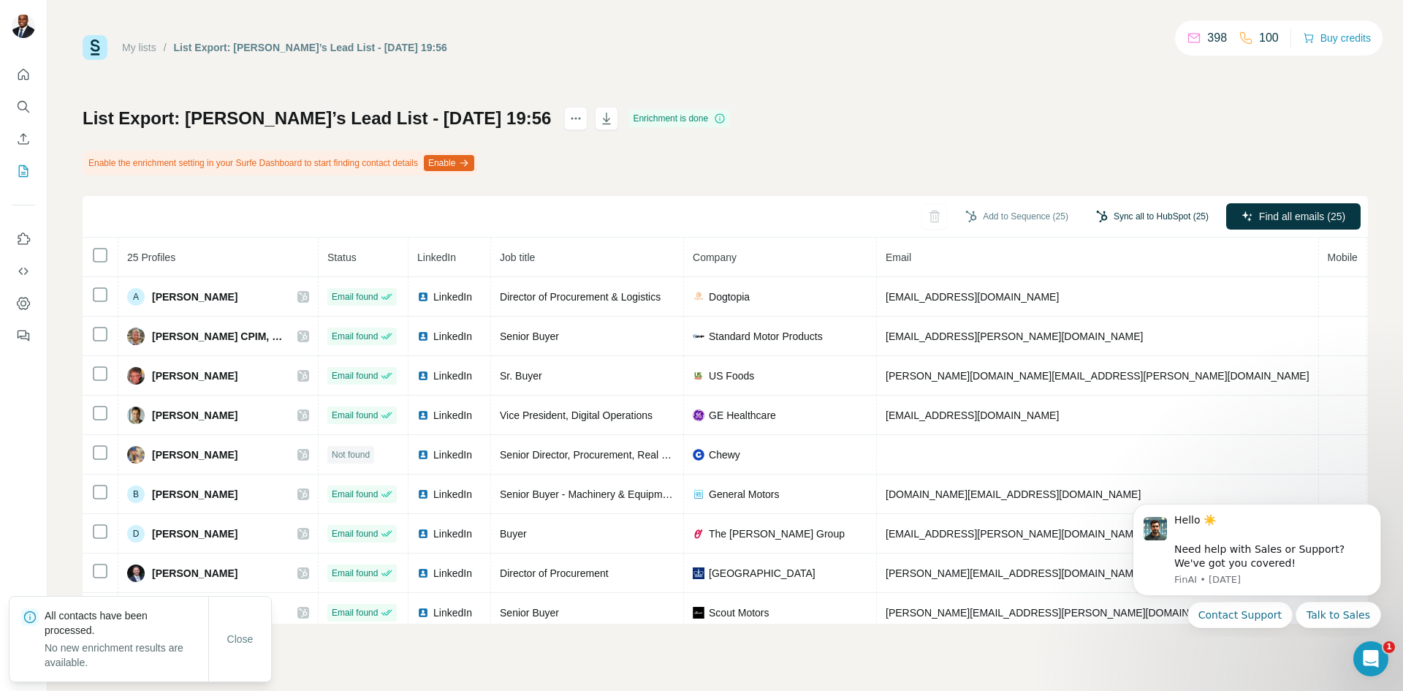
click at [1173, 218] on button "Sync all to HubSpot (25)" at bounding box center [1152, 216] width 133 height 22
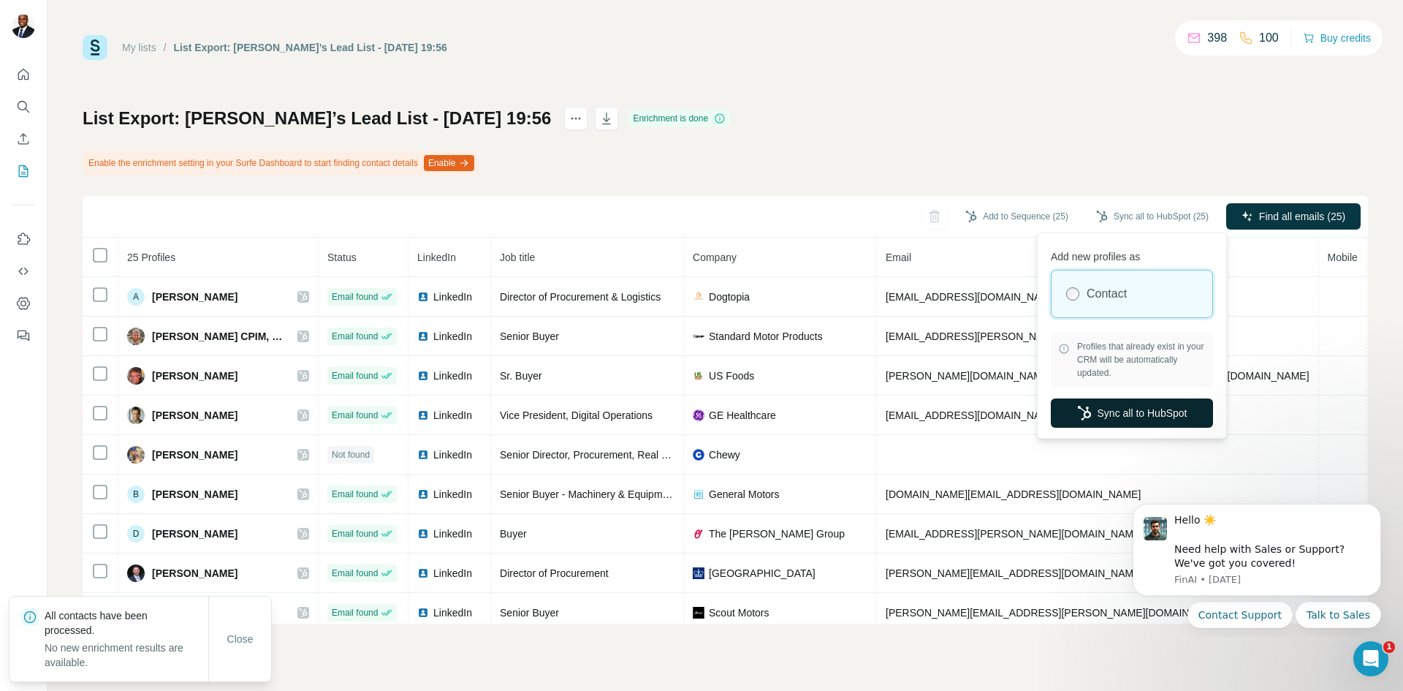
click at [1170, 400] on button "Sync all to HubSpot" at bounding box center [1132, 412] width 162 height 29
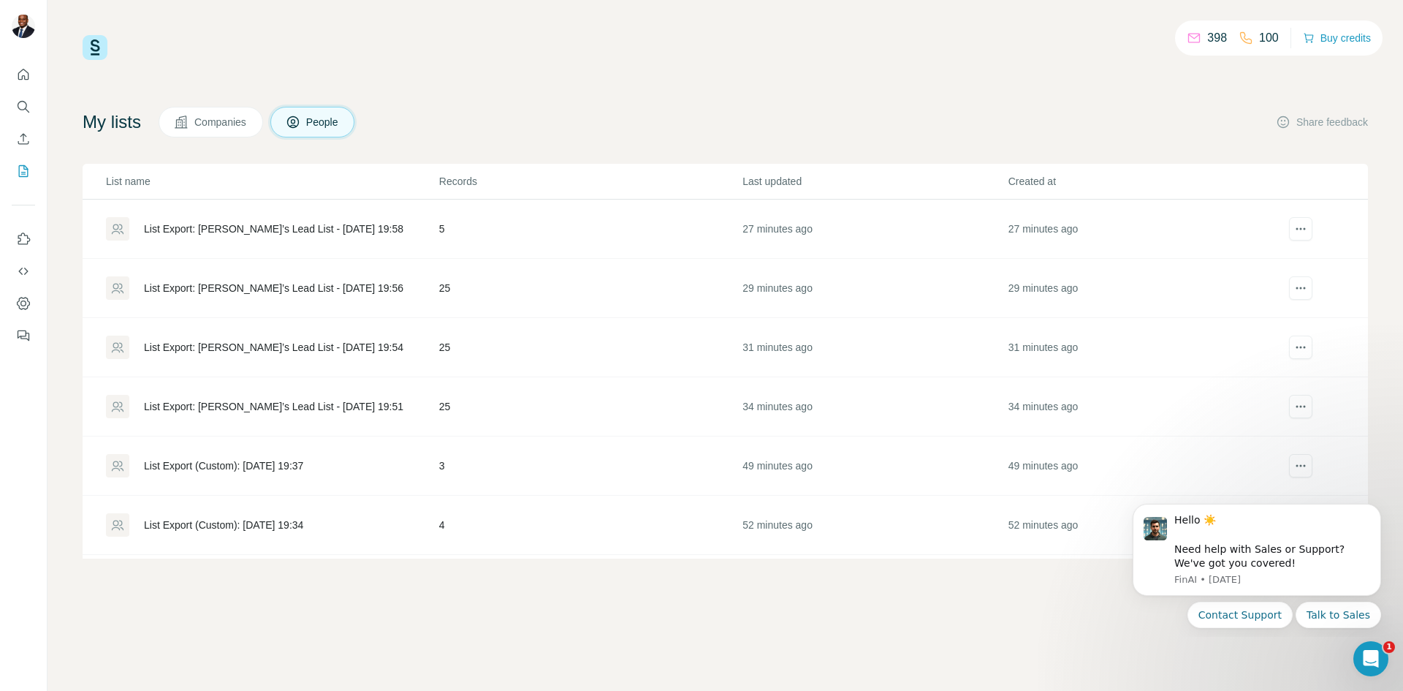
click at [281, 219] on div "List Export: [PERSON_NAME]’s Lead List - [DATE] 19:58" at bounding box center [272, 228] width 332 height 23
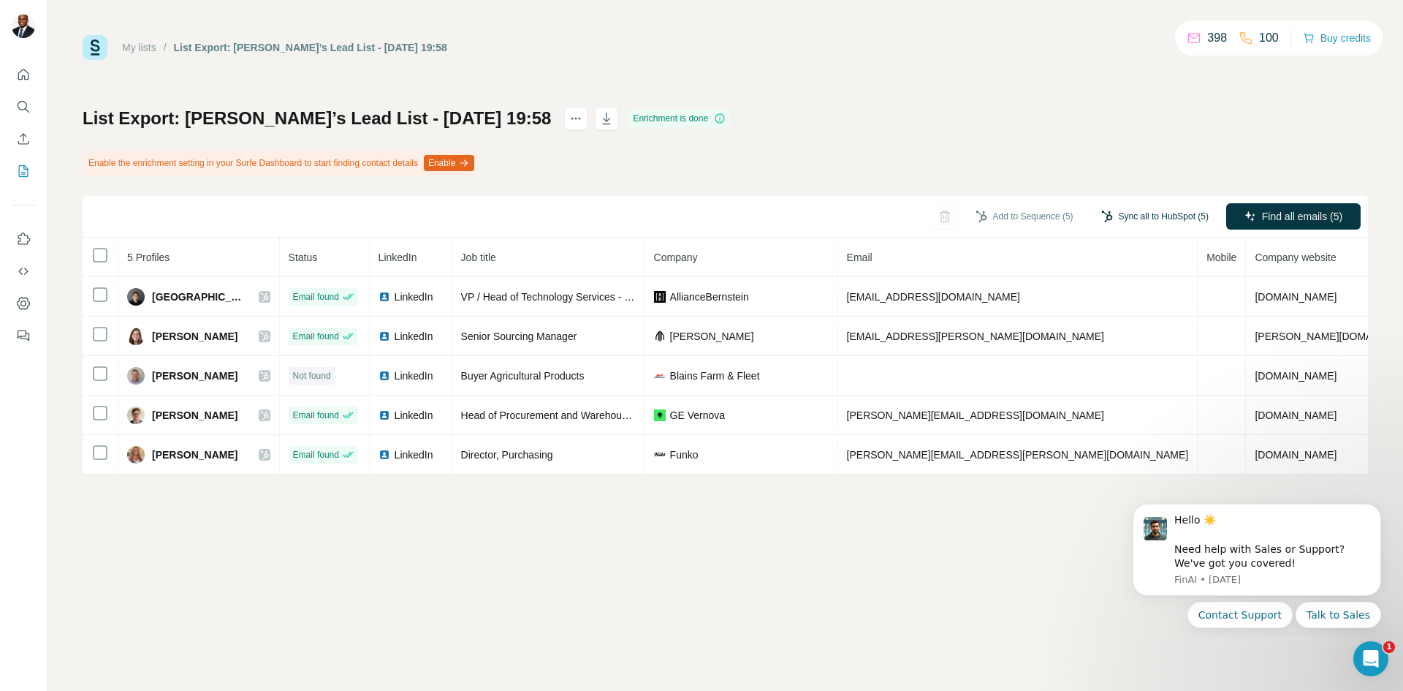
click at [1139, 220] on button "Sync all to HubSpot (5)" at bounding box center [1155, 216] width 128 height 22
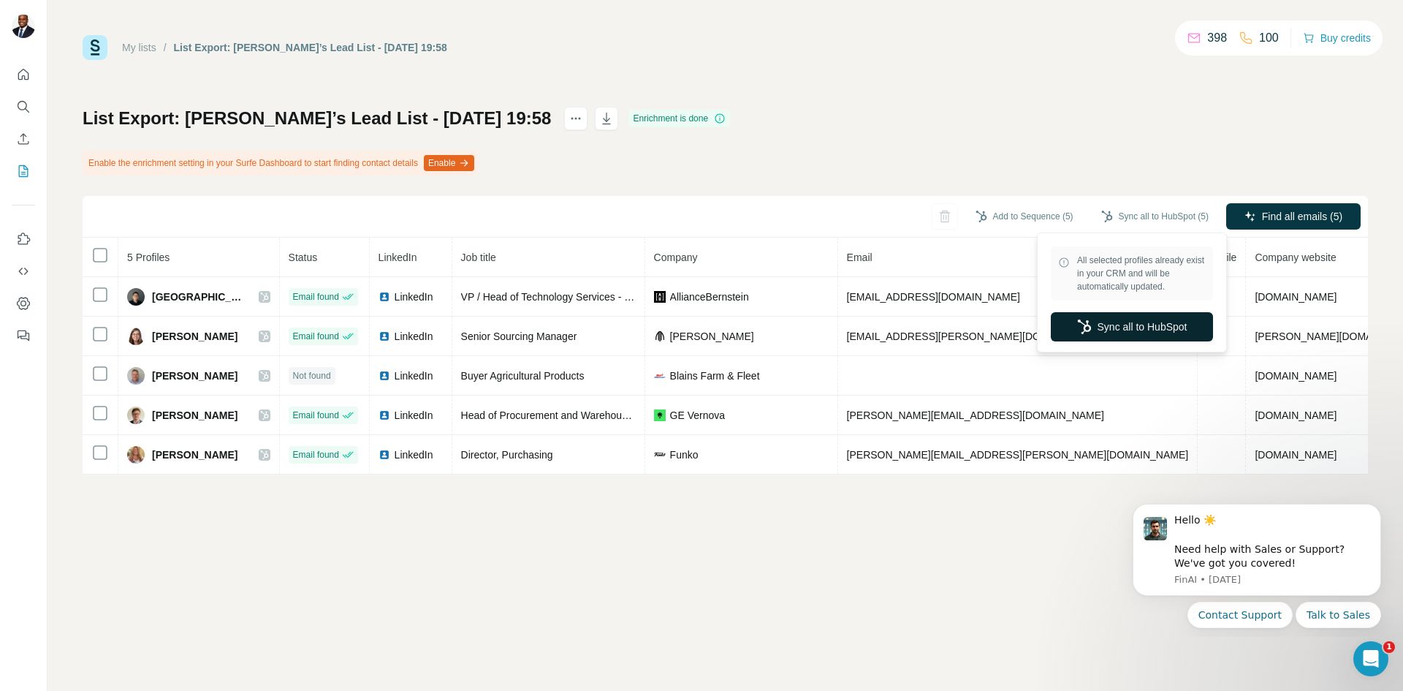
click at [1157, 321] on button "Sync all to HubSpot" at bounding box center [1132, 326] width 162 height 29
